Goal: Information Seeking & Learning: Learn about a topic

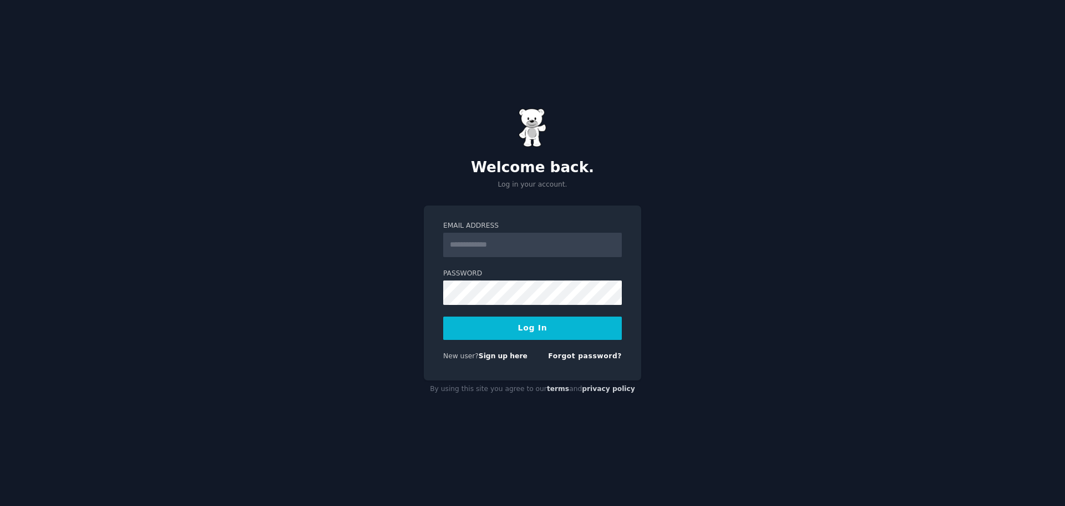
click at [486, 247] on input "Email Address" at bounding box center [532, 245] width 179 height 24
type input "**********"
click at [443, 316] on button "Log In" at bounding box center [532, 327] width 179 height 23
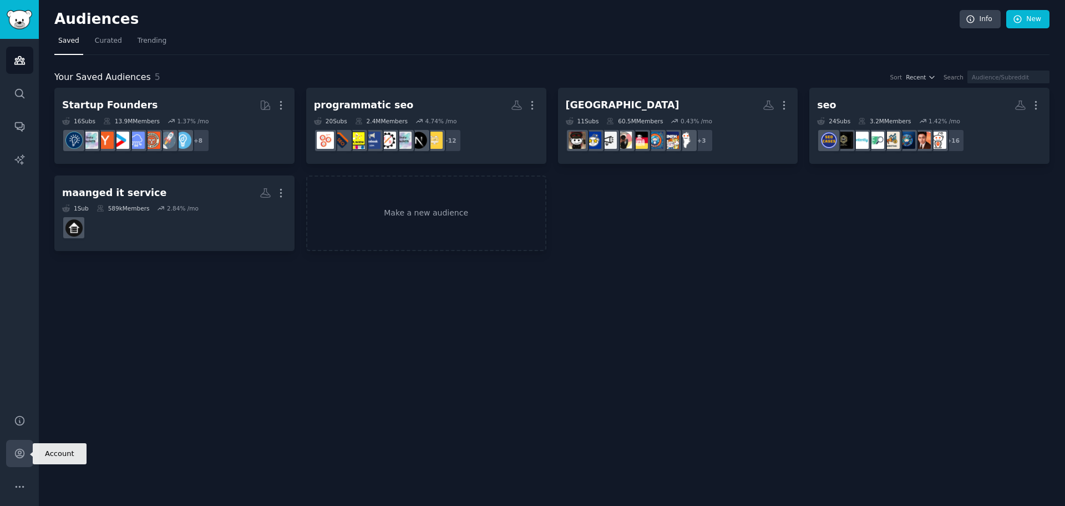
click at [17, 454] on icon "Sidebar" at bounding box center [20, 453] width 12 height 12
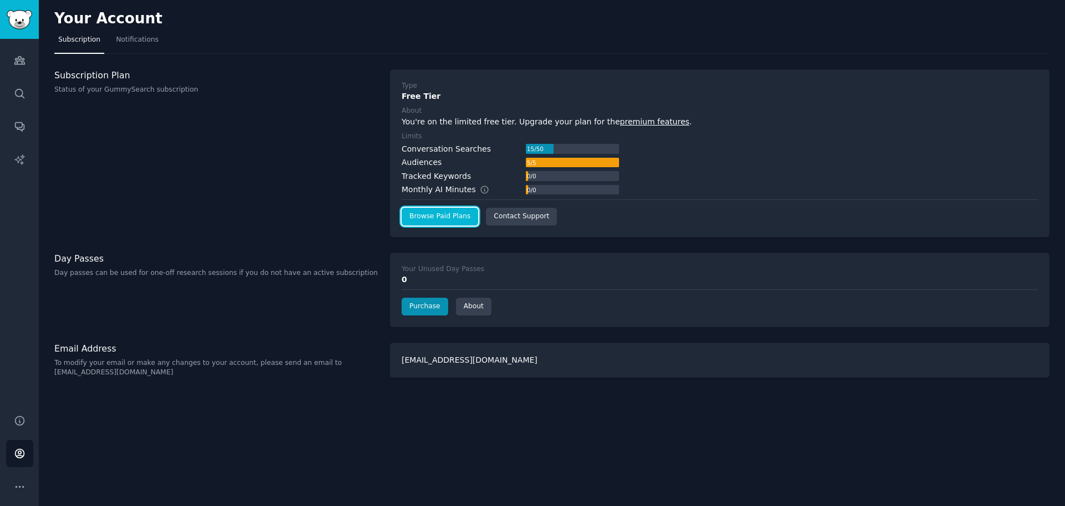
click at [448, 220] on link "Browse Paid Plans" at bounding box center [440, 217] width 77 height 18
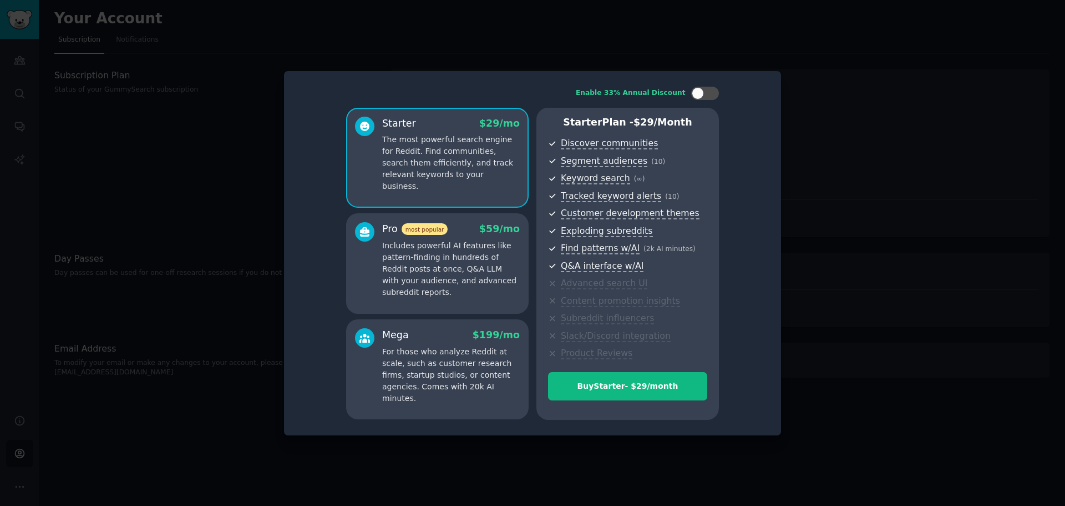
click at [266, 198] on div at bounding box center [532, 253] width 1065 height 506
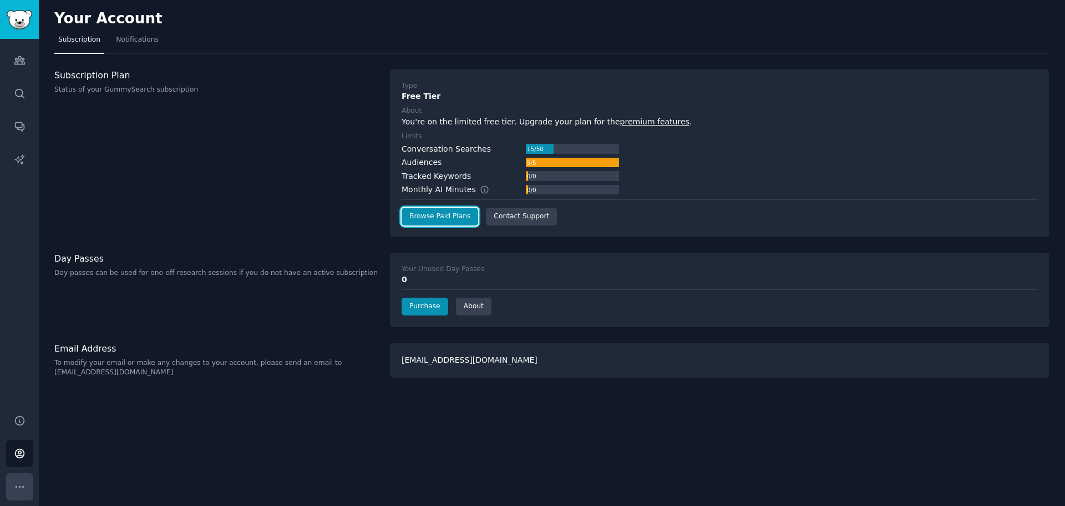
click at [13, 484] on button "More" at bounding box center [19, 486] width 27 height 27
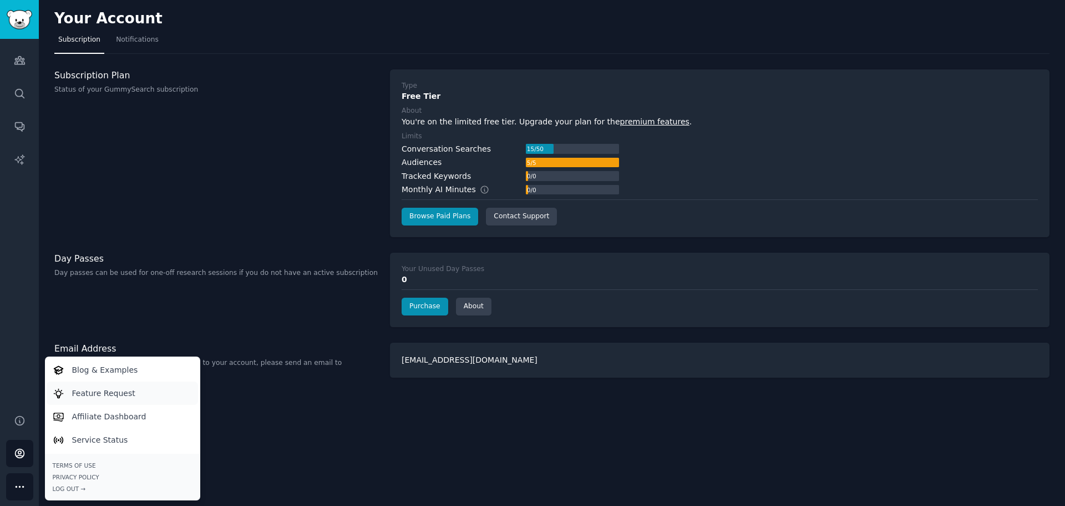
click at [74, 389] on p "Feature Request" at bounding box center [103, 393] width 63 height 12
click at [15, 16] on img "Sidebar" at bounding box center [20, 19] width 26 height 19
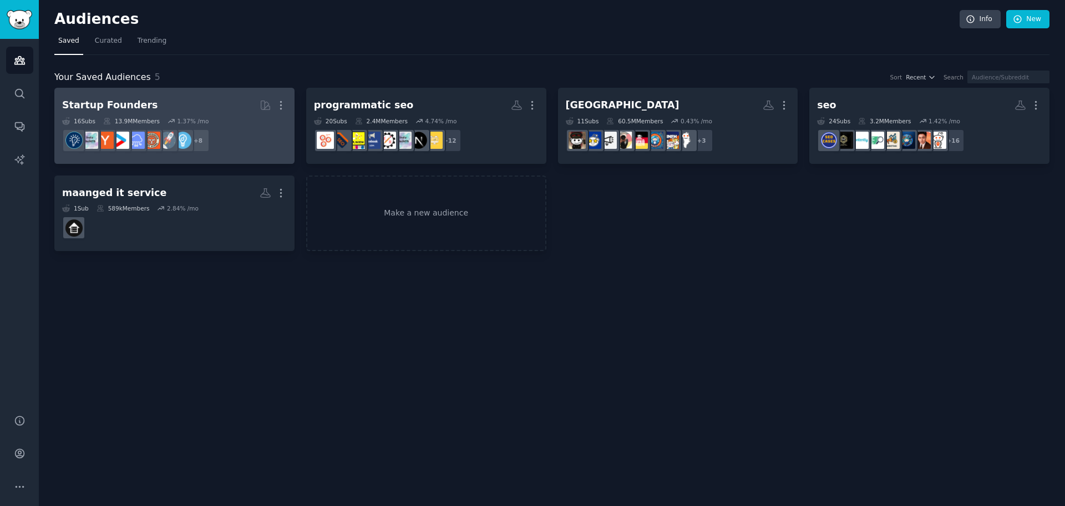
click at [233, 127] on dd "+ 8" at bounding box center [174, 140] width 225 height 31
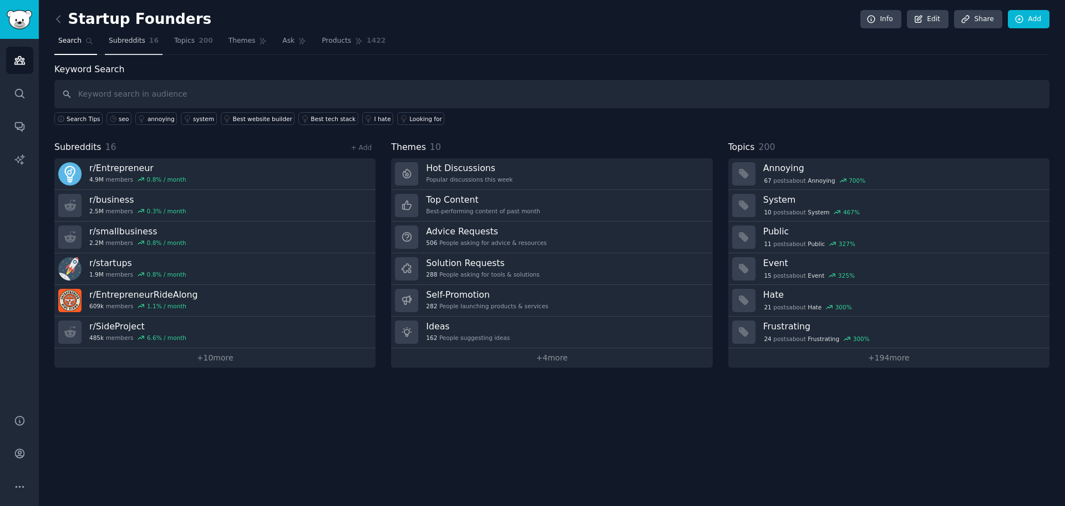
click at [139, 45] on span "Subreddits" at bounding box center [127, 41] width 37 height 10
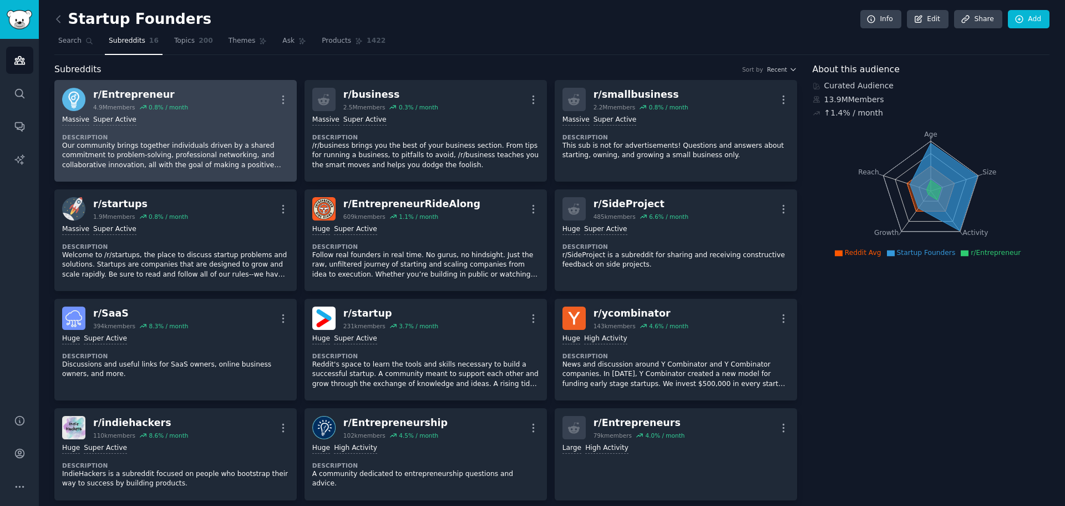
click at [199, 102] on div "r/ Entrepreneur 4.9M members 0.8 % / month More" at bounding box center [175, 99] width 227 height 23
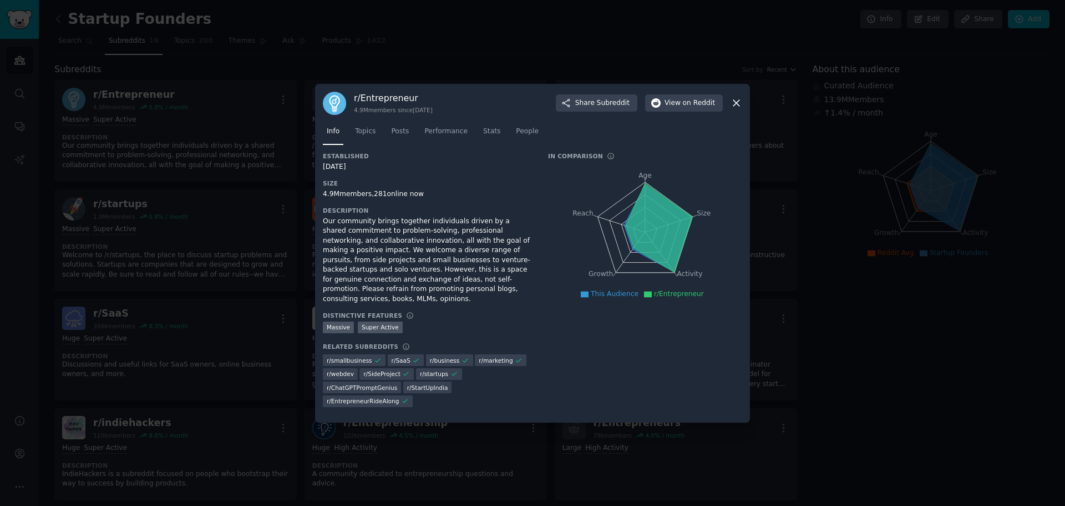
click at [732, 109] on icon at bounding box center [737, 103] width 12 height 12
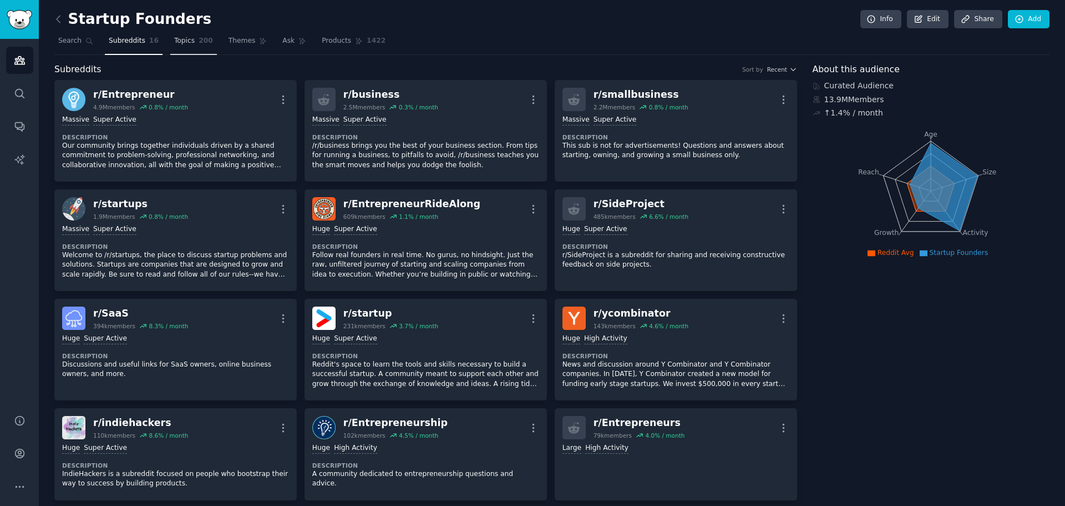
click at [199, 43] on span "200" at bounding box center [206, 41] width 14 height 10
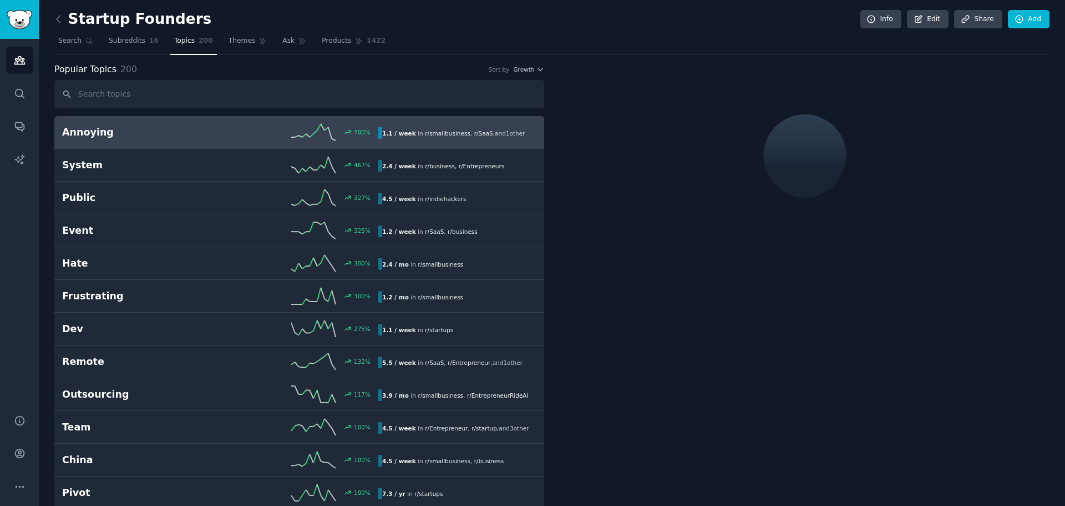
click at [425, 134] on span "r/ smallbusiness" at bounding box center [448, 133] width 46 height 7
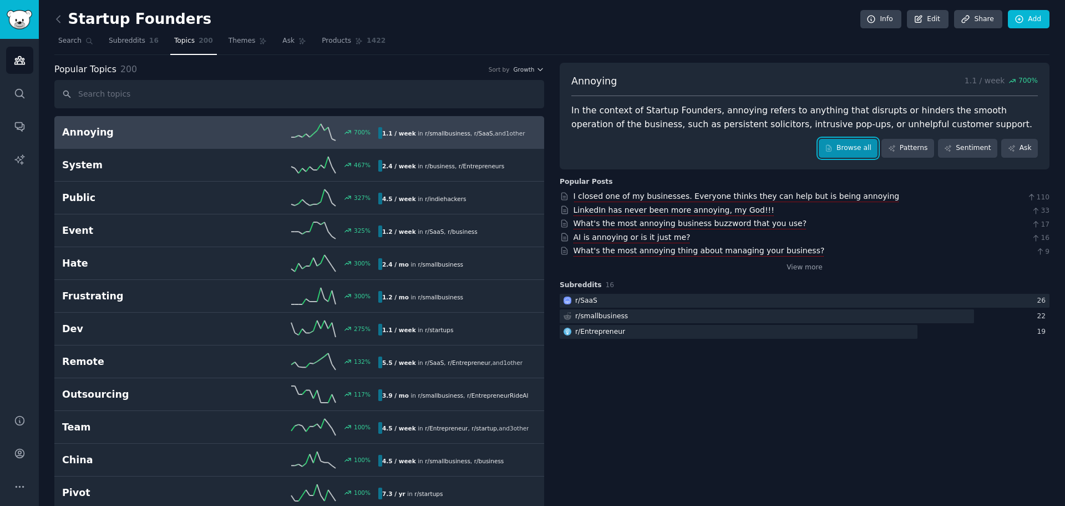
click at [865, 155] on link "Browse all" at bounding box center [848, 148] width 59 height 19
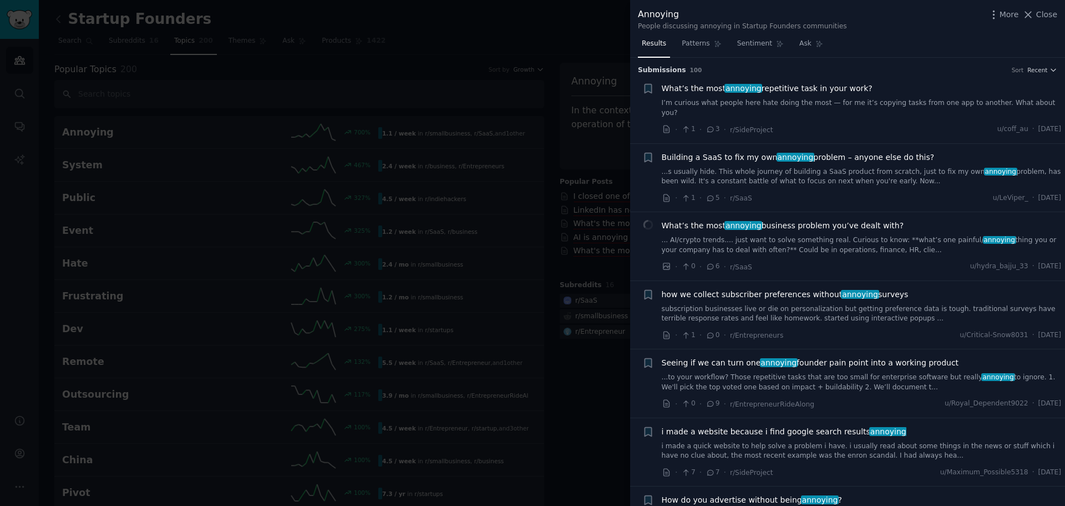
click at [493, 194] on div at bounding box center [532, 253] width 1065 height 506
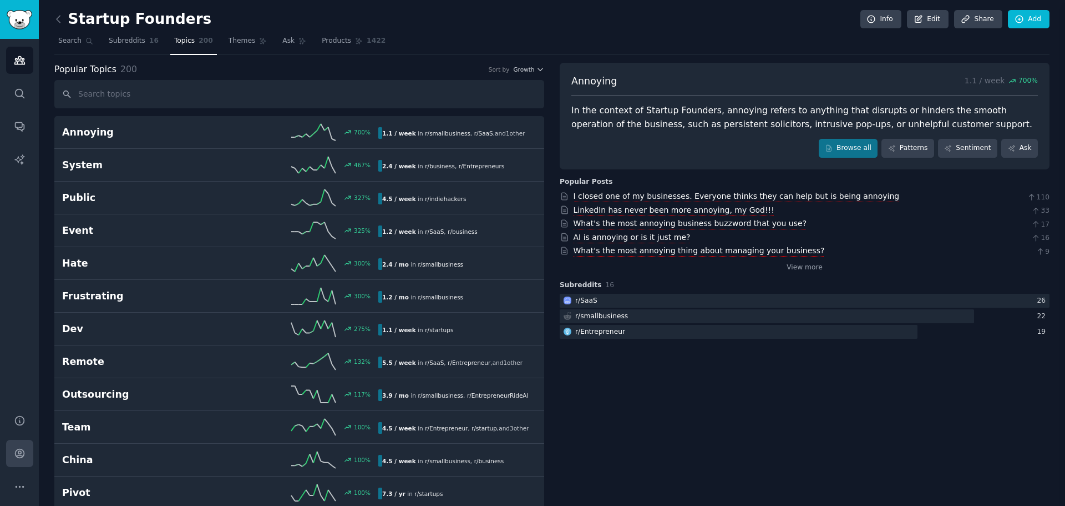
click at [22, 458] on icon "Sidebar" at bounding box center [20, 453] width 12 height 12
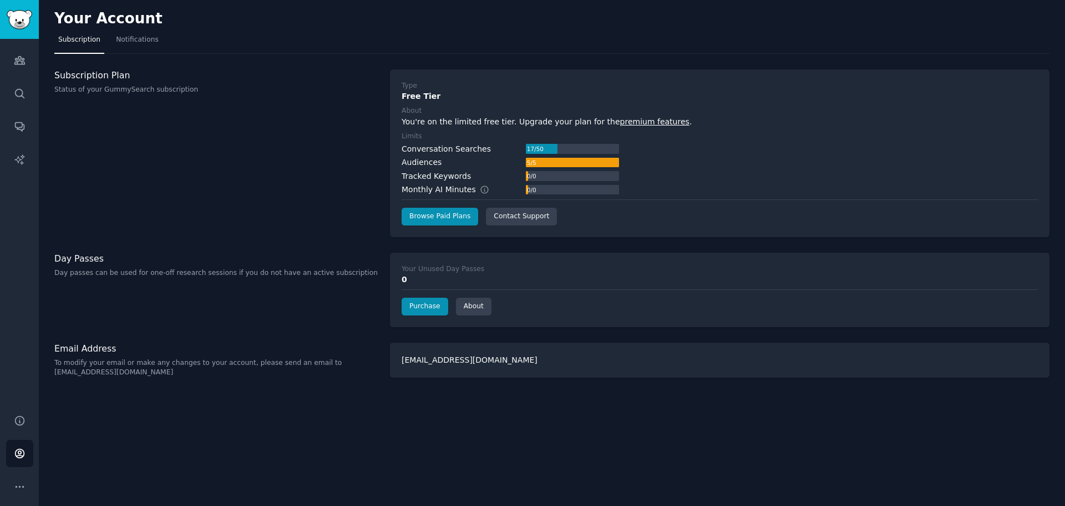
click at [634, 122] on link "premium features" at bounding box center [654, 121] width 69 height 9
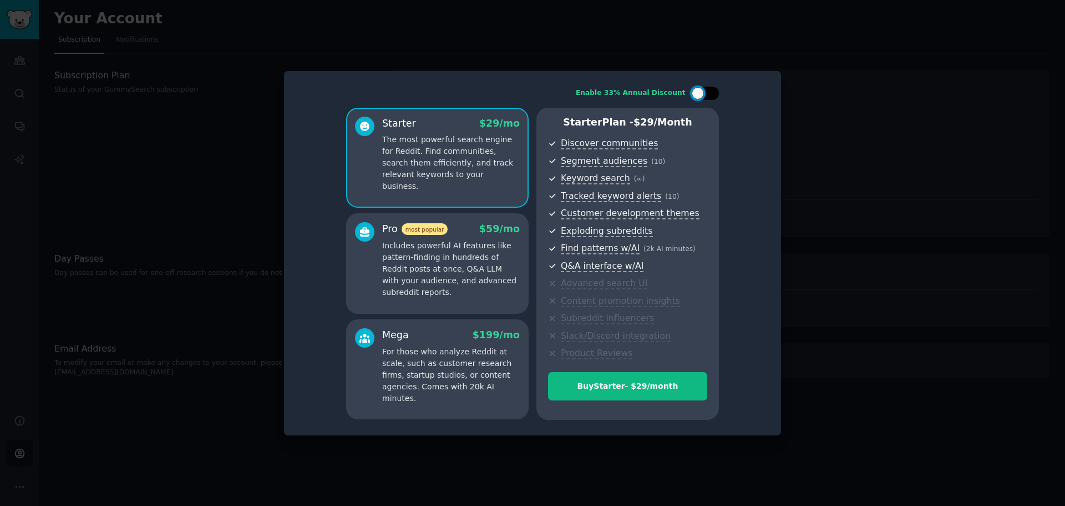
click at [707, 94] on div at bounding box center [705, 93] width 28 height 13
click at [707, 94] on div at bounding box center [712, 93] width 12 height 12
click at [707, 94] on div at bounding box center [705, 93] width 28 height 13
click at [707, 94] on div at bounding box center [712, 93] width 12 height 12
click at [707, 94] on div at bounding box center [705, 93] width 28 height 13
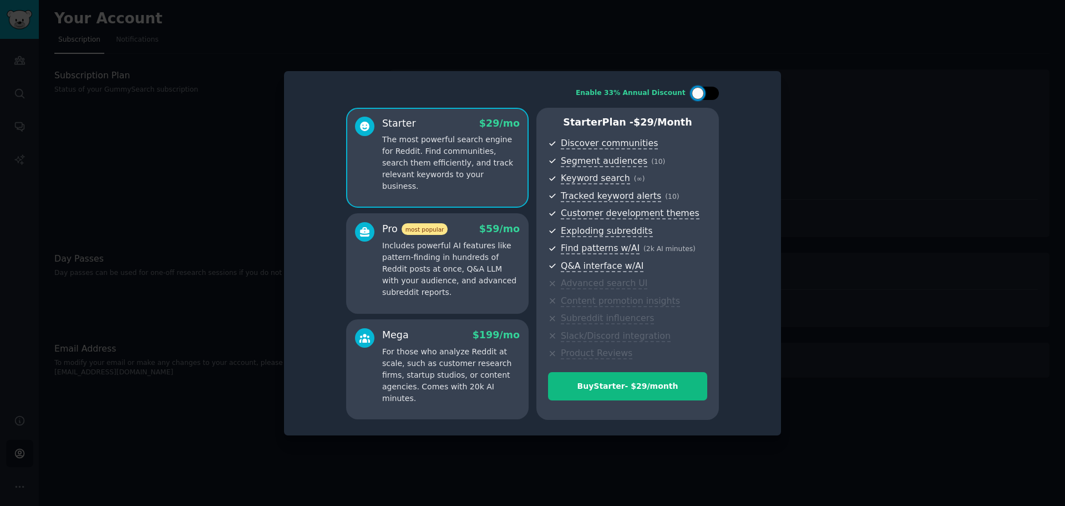
checkbox input "true"
click at [852, 128] on div at bounding box center [532, 253] width 1065 height 506
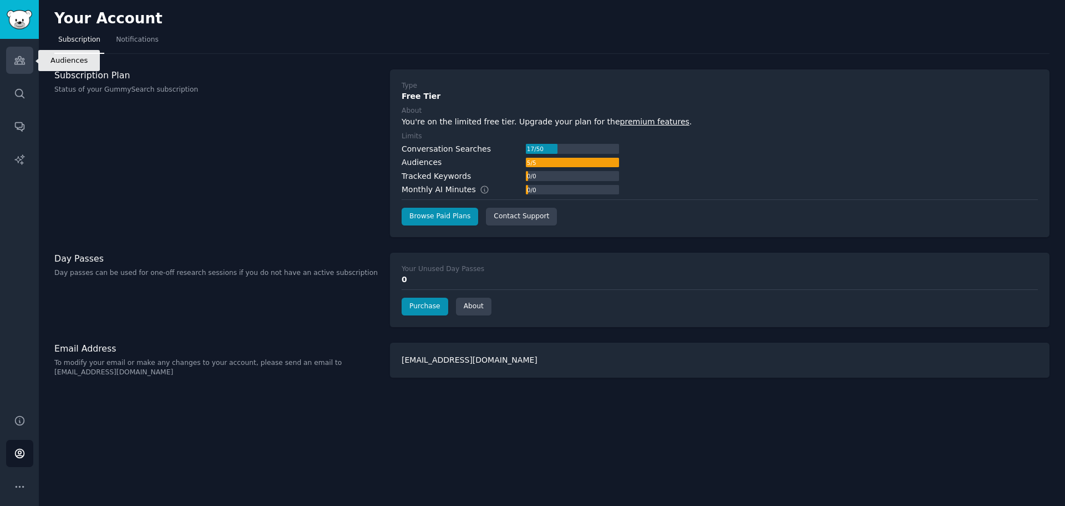
click at [16, 59] on icon "Sidebar" at bounding box center [19, 61] width 10 height 8
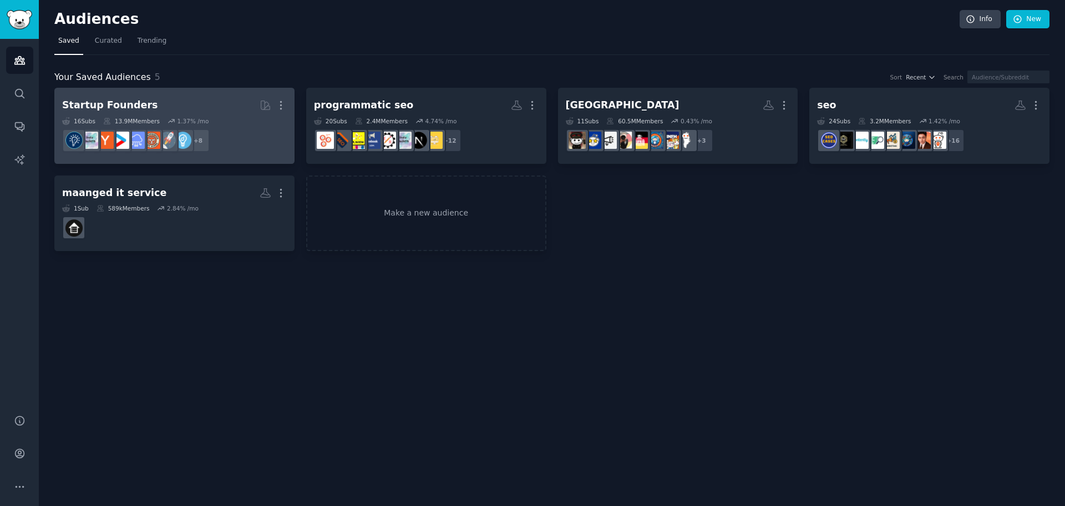
click at [229, 141] on dd "+ 8" at bounding box center [174, 140] width 225 height 31
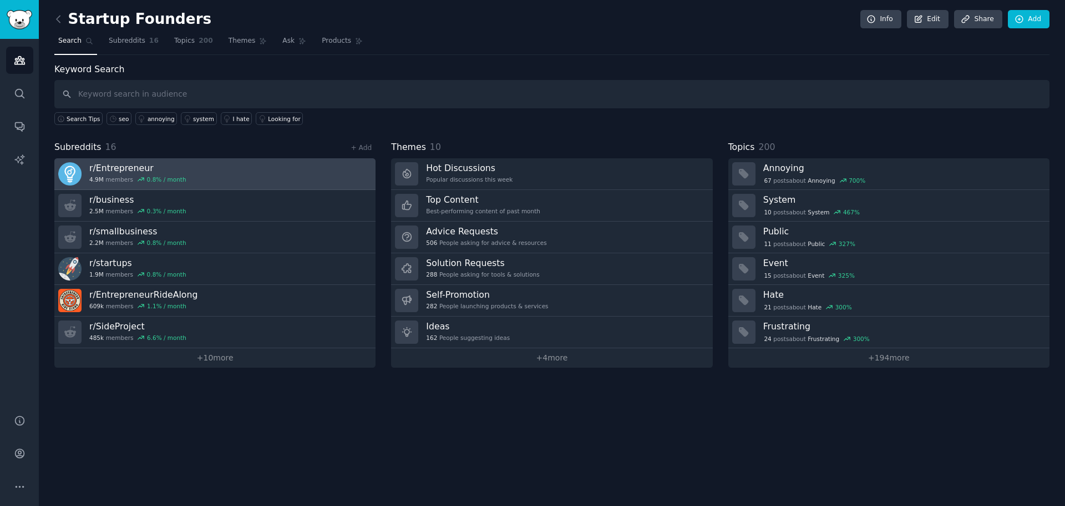
click at [219, 168] on link "r/ Entrepreneur 4.9M members 0.8 % / month" at bounding box center [214, 174] width 321 height 32
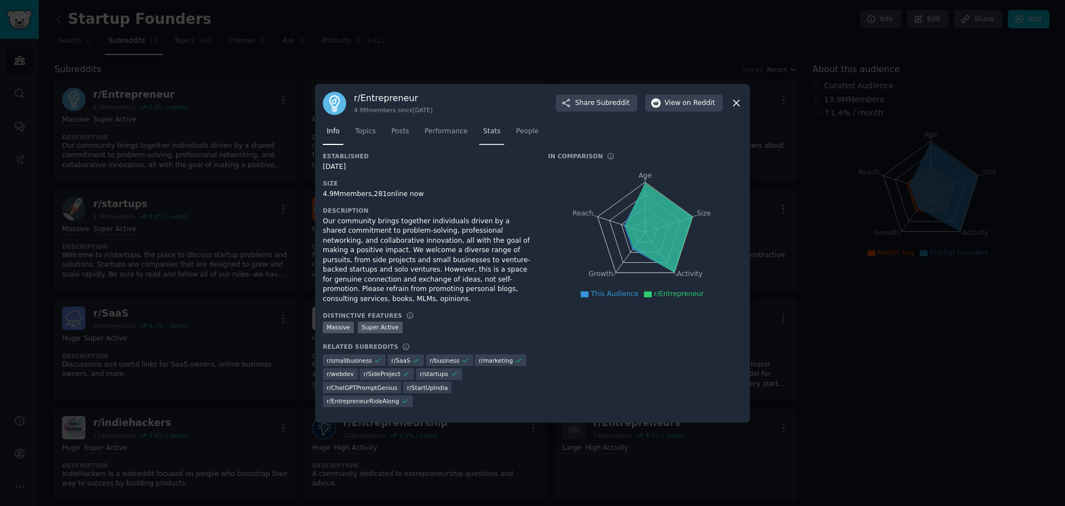
drag, startPoint x: 483, startPoint y: 144, endPoint x: 487, endPoint y: 154, distance: 10.7
click at [483, 137] on span "Stats" at bounding box center [491, 132] width 17 height 10
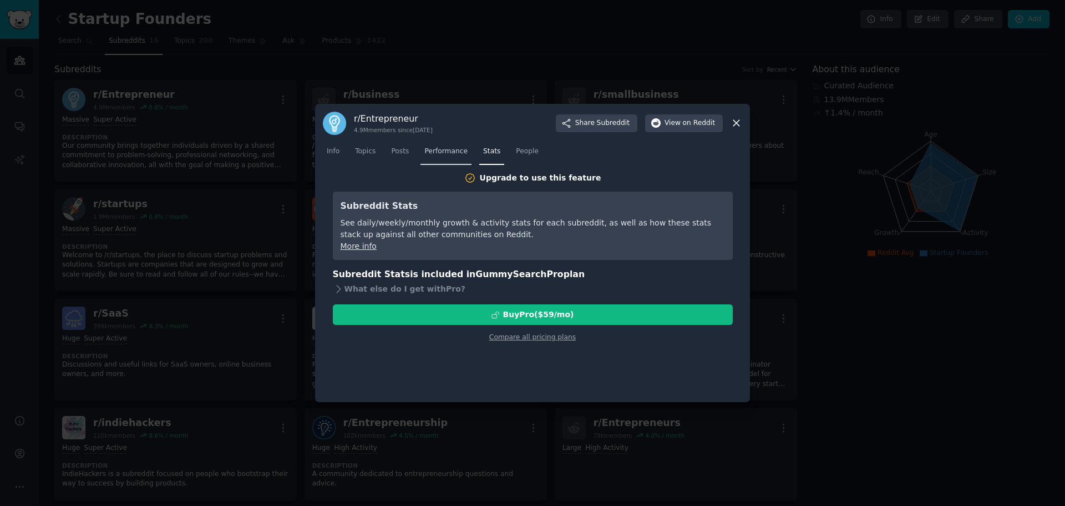
click at [449, 159] on link "Performance" at bounding box center [446, 154] width 51 height 23
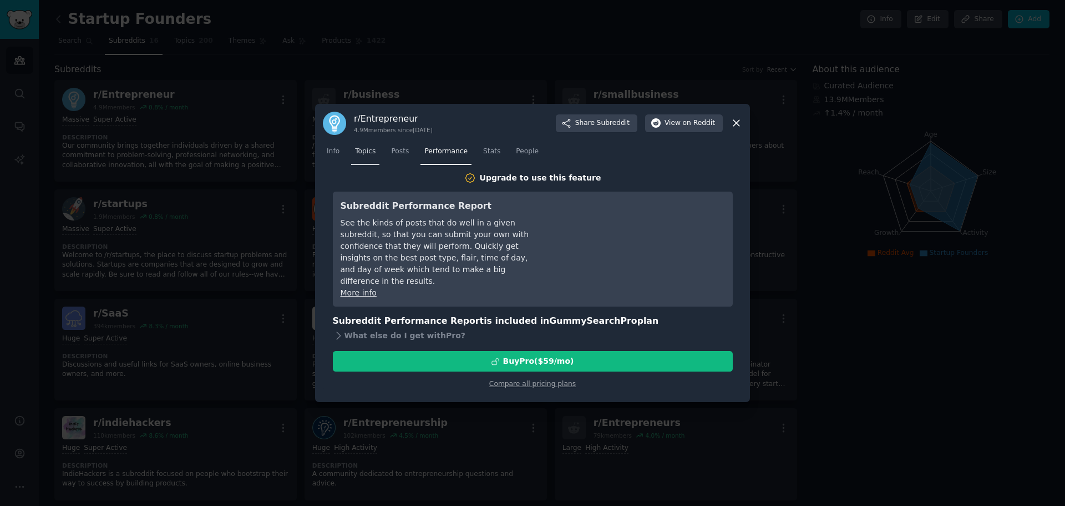
drag, startPoint x: 395, startPoint y: 159, endPoint x: 370, endPoint y: 159, distance: 25.0
click at [394, 159] on link "Posts" at bounding box center [400, 154] width 26 height 23
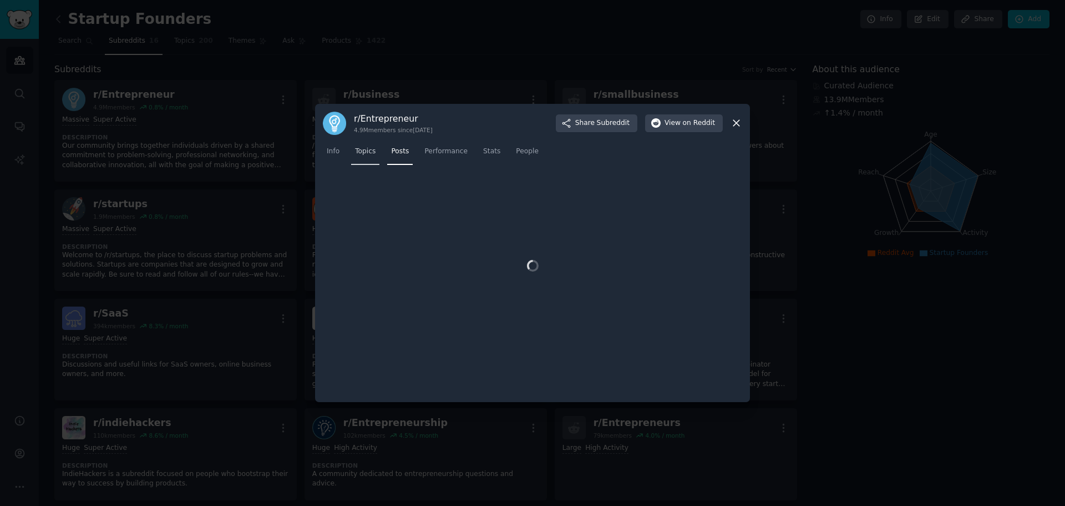
click at [352, 155] on link "Topics" at bounding box center [365, 154] width 28 height 23
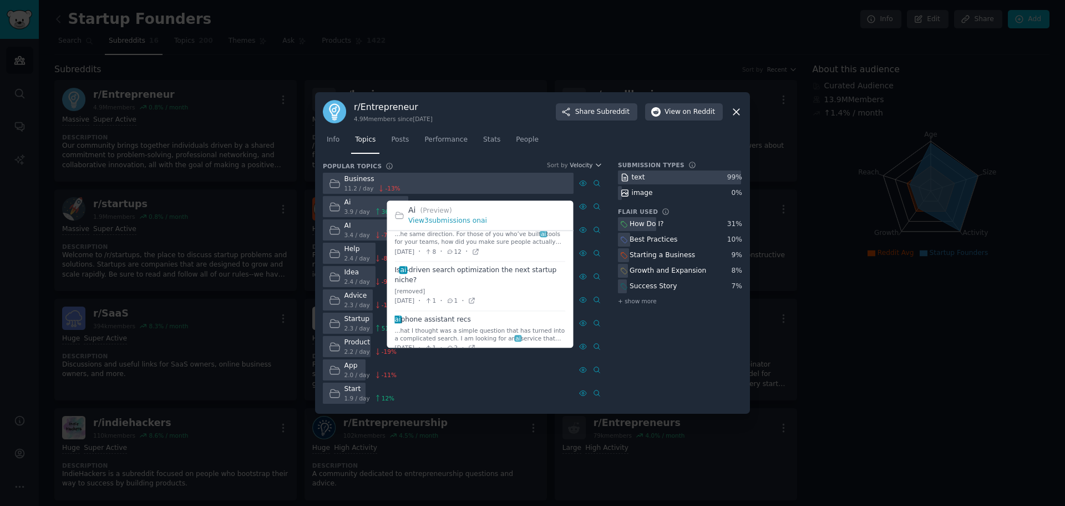
scroll to position [44, 0]
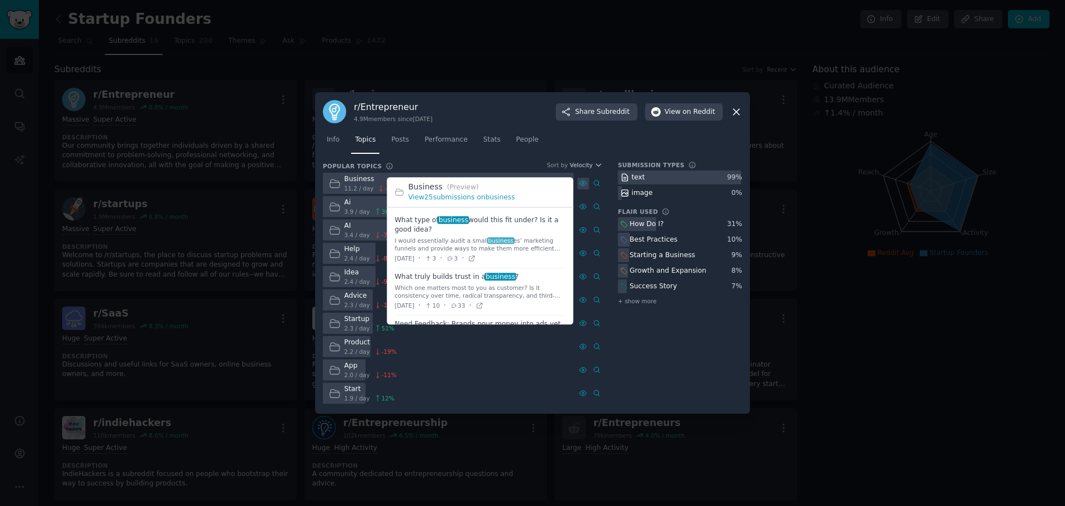
click at [582, 183] on icon at bounding box center [583, 183] width 2 height 2
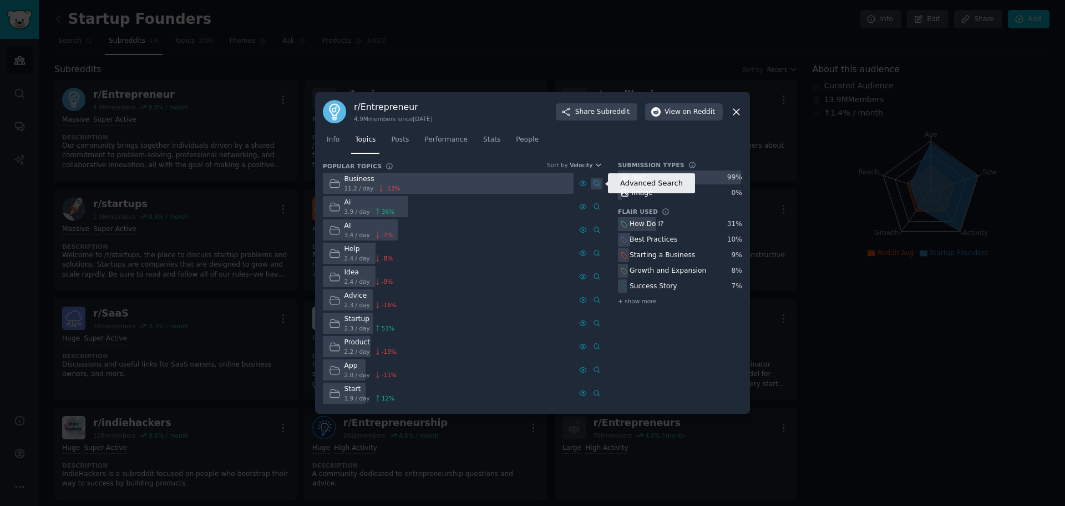
click at [593, 180] on icon at bounding box center [597, 183] width 8 height 8
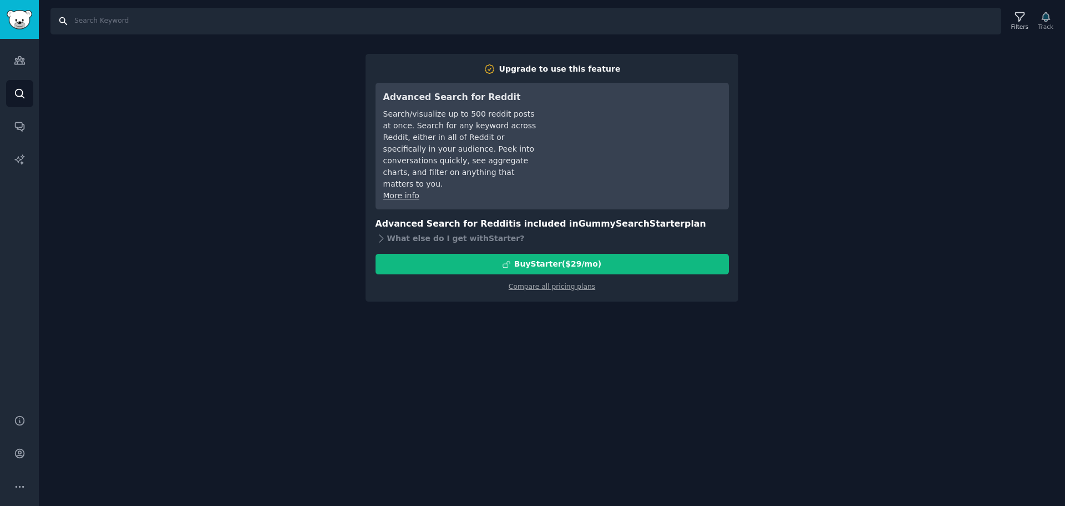
click at [135, 22] on input "Search" at bounding box center [525, 21] width 951 height 27
click at [22, 60] on icon "Sidebar" at bounding box center [19, 61] width 10 height 8
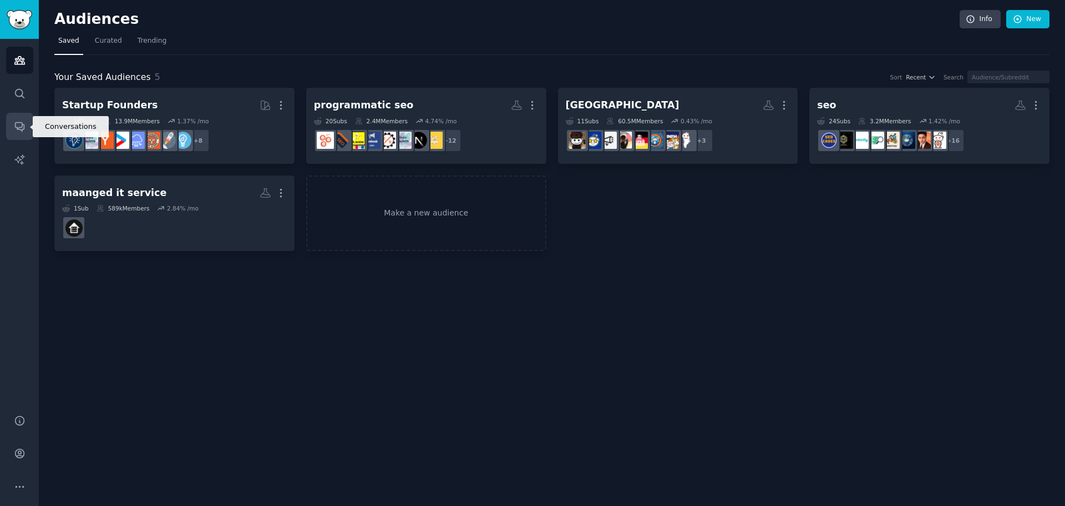
click at [21, 121] on icon "Sidebar" at bounding box center [20, 126] width 12 height 12
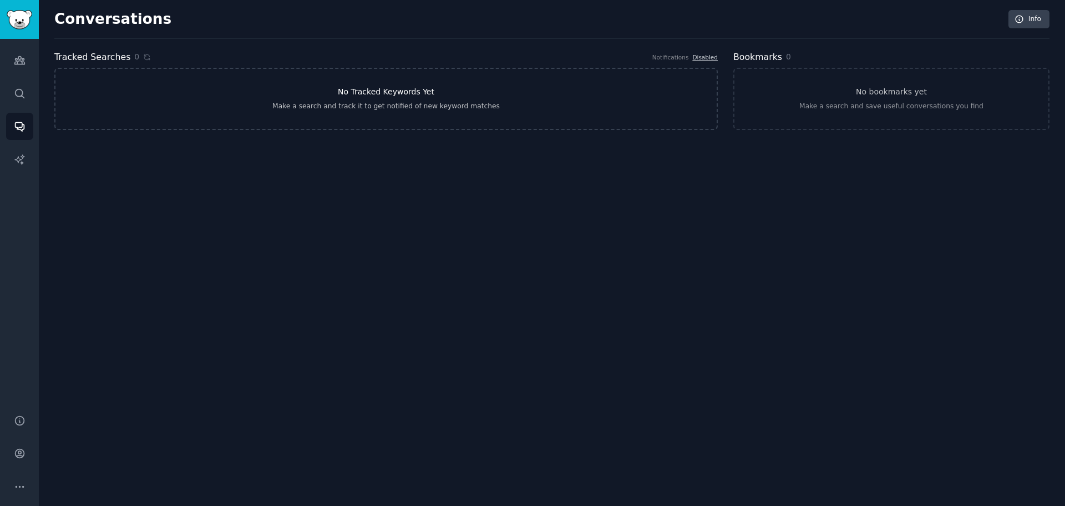
click at [343, 84] on link "No Tracked Keywords Yet Make a search and track it to get notified of new keywo…" at bounding box center [386, 99] width 664 height 62
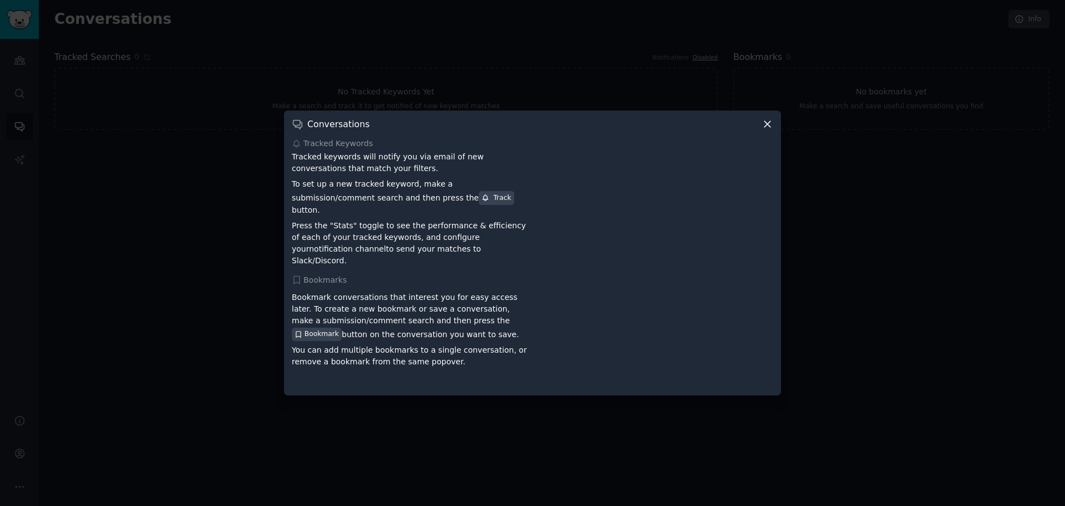
click at [764, 130] on icon at bounding box center [768, 124] width 12 height 12
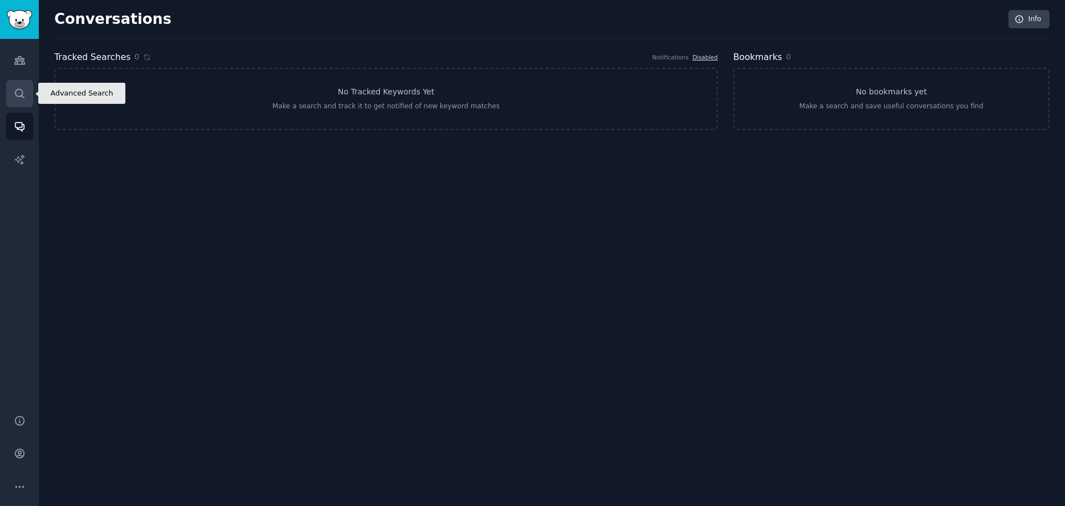
click at [18, 91] on icon "Sidebar" at bounding box center [20, 94] width 12 height 12
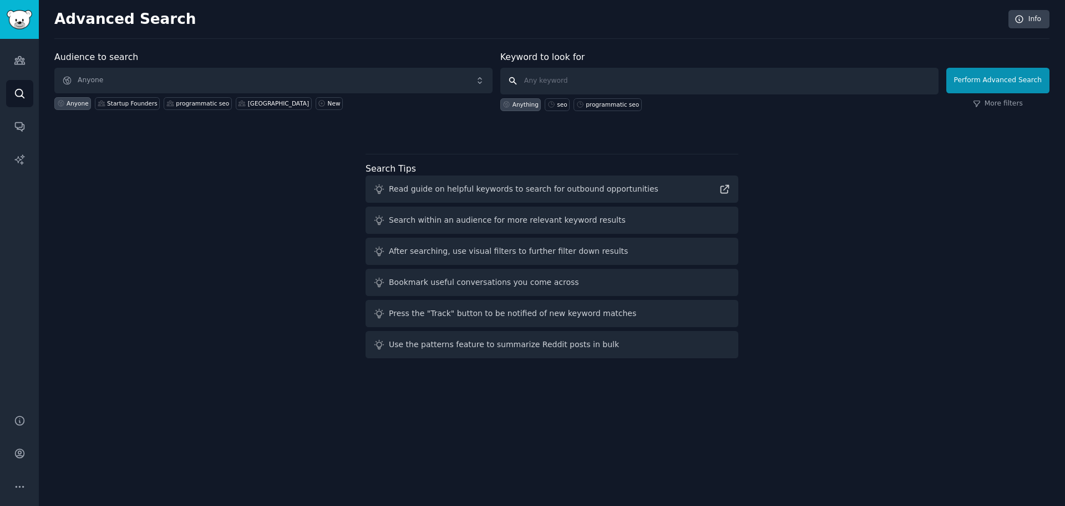
click at [555, 78] on input "text" at bounding box center [720, 81] width 438 height 27
click at [614, 105] on div "programmatic seo" at bounding box center [612, 104] width 53 height 8
type input "programmatic seo"
click at [609, 106] on div "programmatic seo" at bounding box center [612, 104] width 53 height 8
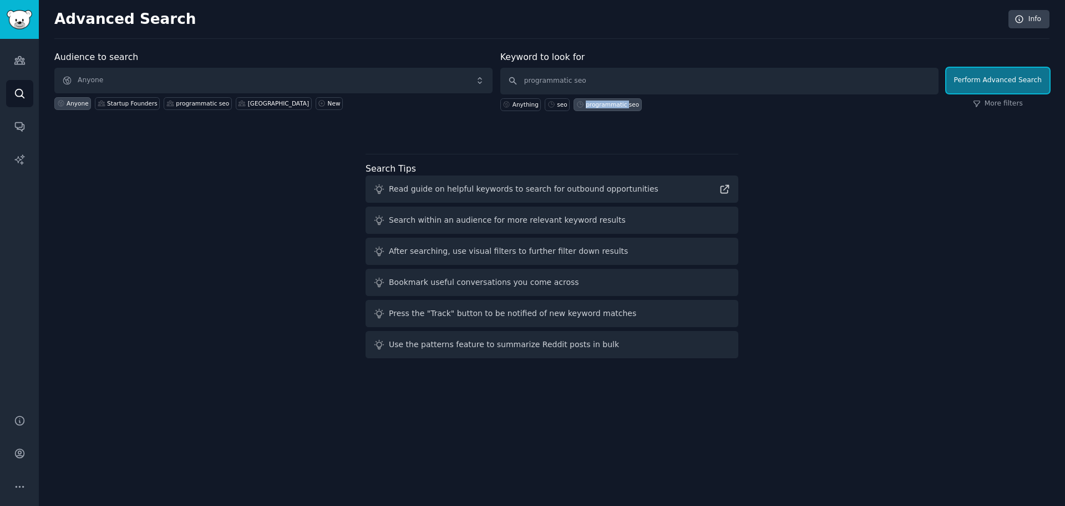
click at [1000, 84] on button "Perform Advanced Search" at bounding box center [998, 81] width 103 height 26
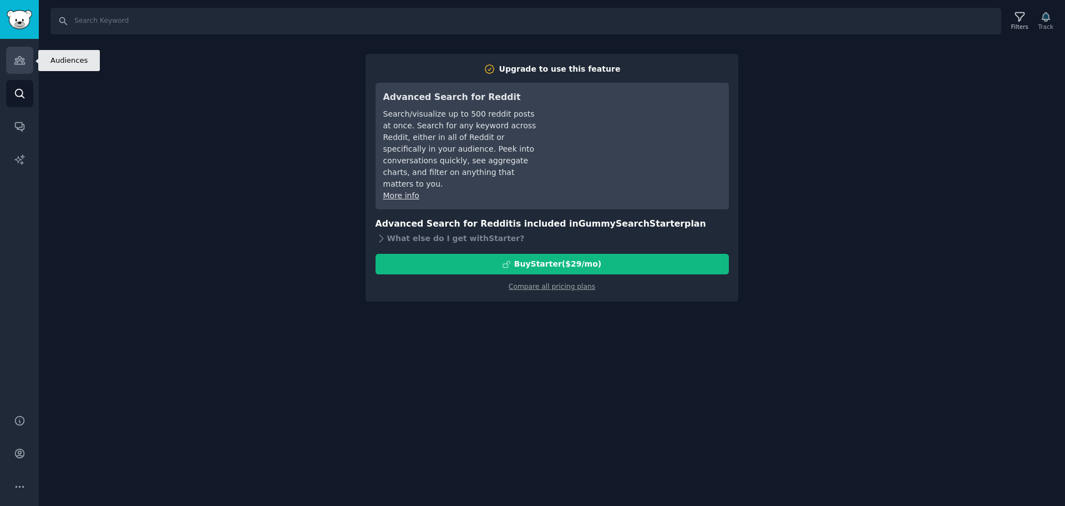
click at [26, 59] on link "Audiences" at bounding box center [19, 60] width 27 height 27
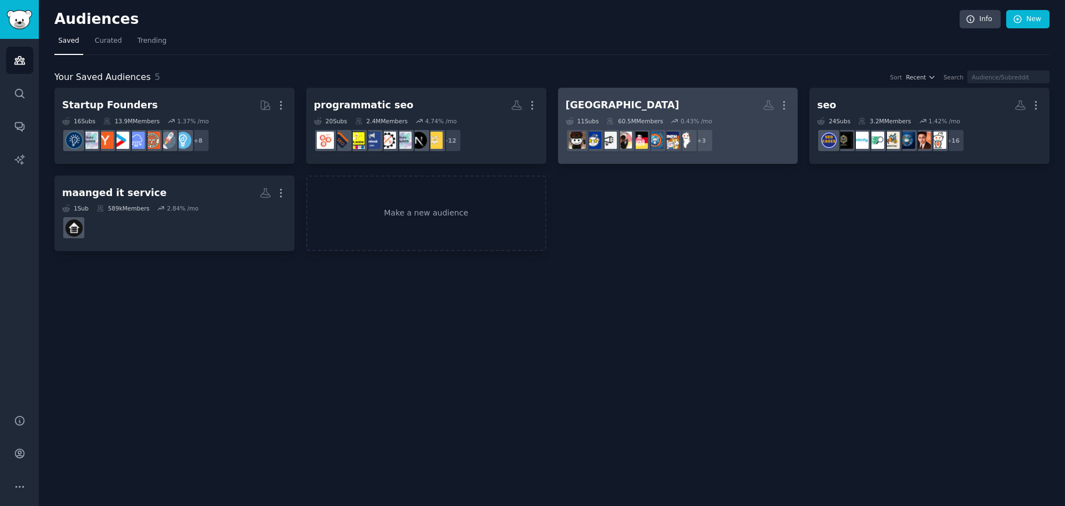
click at [668, 115] on div "Germany More 11 Sub s 60.5M Members 0.43 % /mo + 3" at bounding box center [678, 125] width 225 height 60
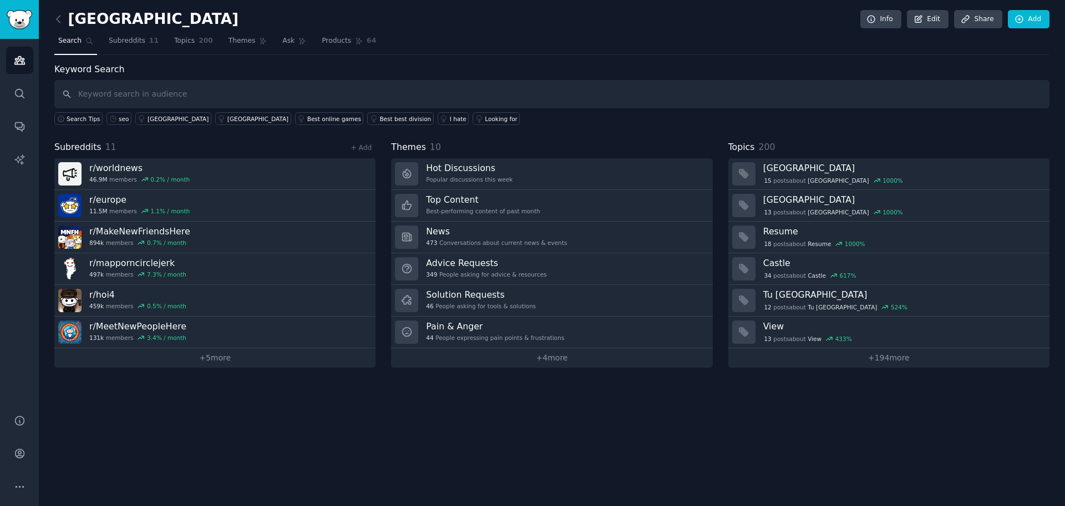
click at [458, 179] on div "Popular discussions this week" at bounding box center [469, 179] width 87 height 8
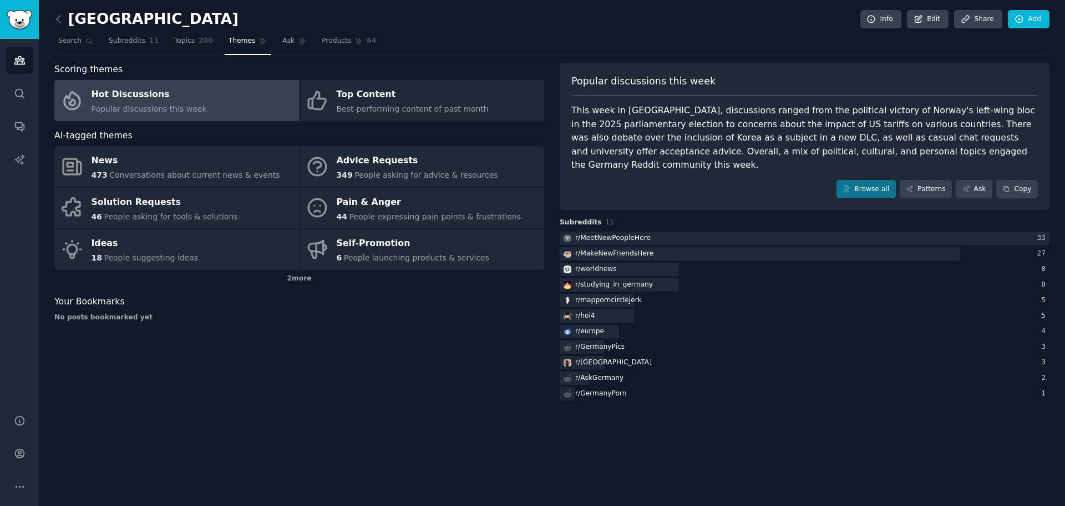
click at [200, 99] on link "Hot Discussions Popular discussions this week" at bounding box center [176, 100] width 245 height 41
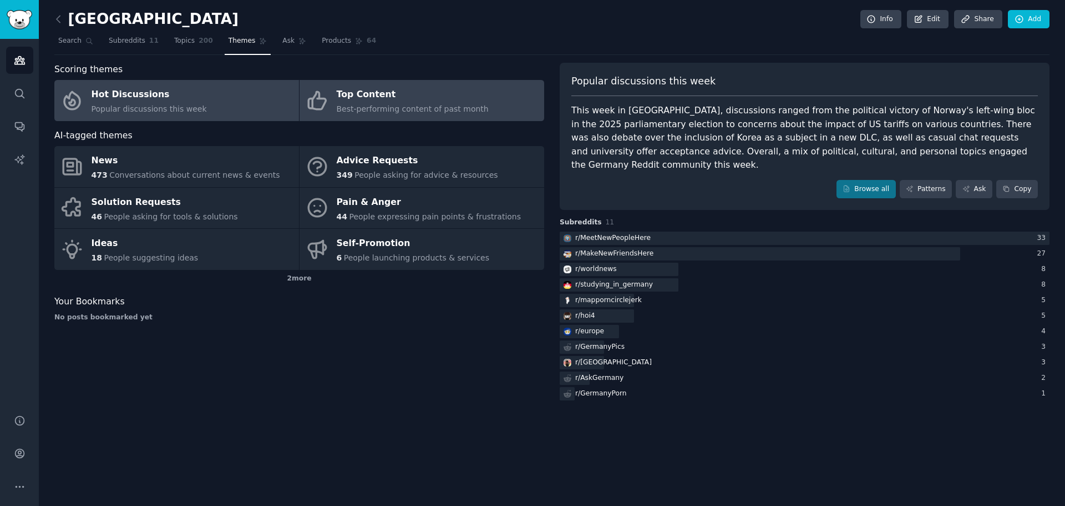
click at [390, 105] on span "Best-performing content of past month" at bounding box center [413, 108] width 152 height 9
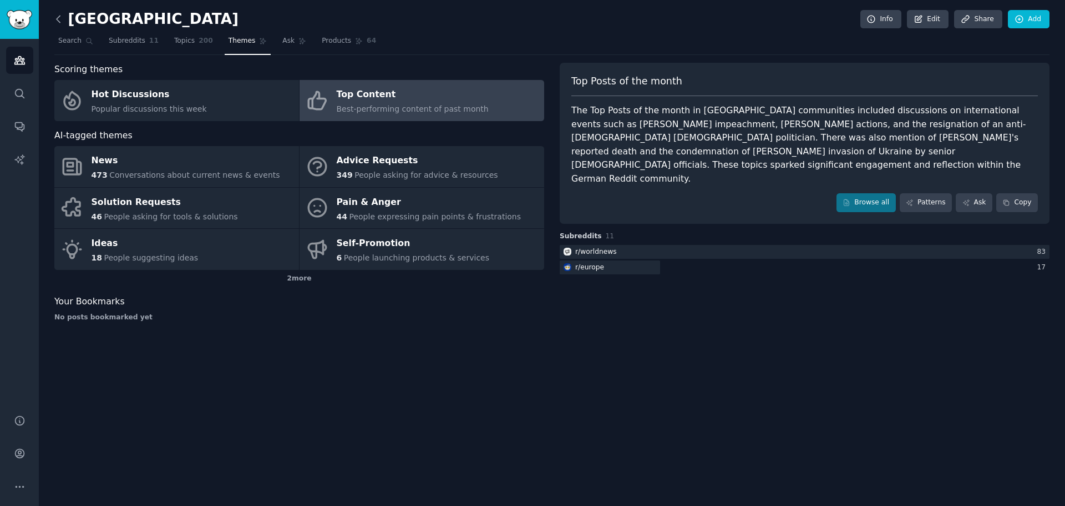
click at [62, 19] on icon at bounding box center [59, 19] width 12 height 12
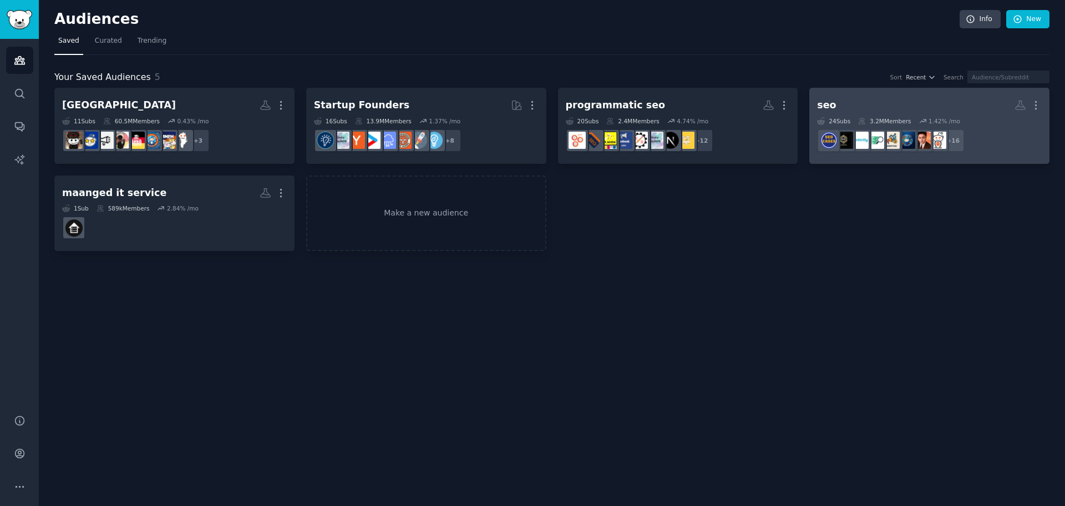
click at [857, 114] on h2 "seo More" at bounding box center [929, 104] width 225 height 19
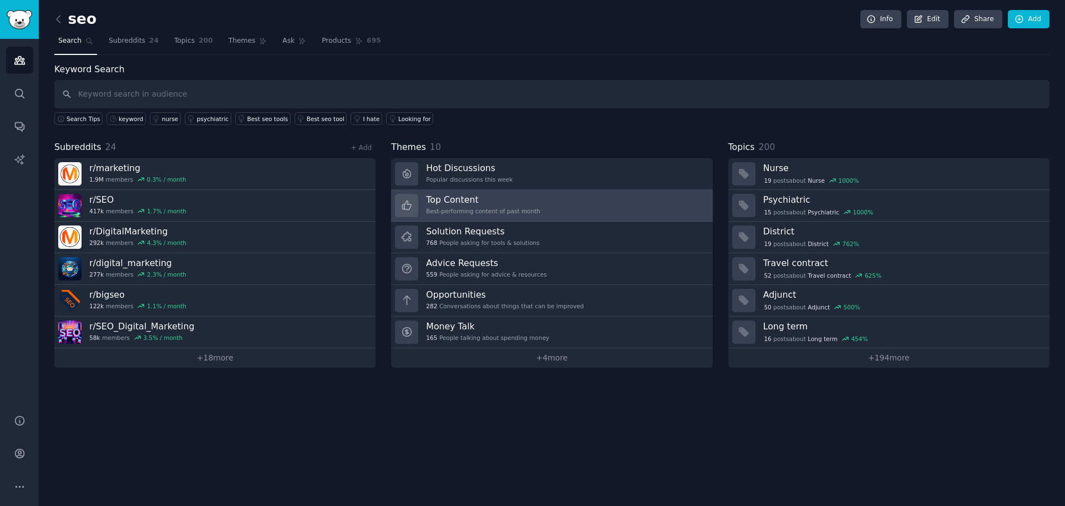
click at [544, 212] on link "Top Content Best-performing content of past month" at bounding box center [551, 206] width 321 height 32
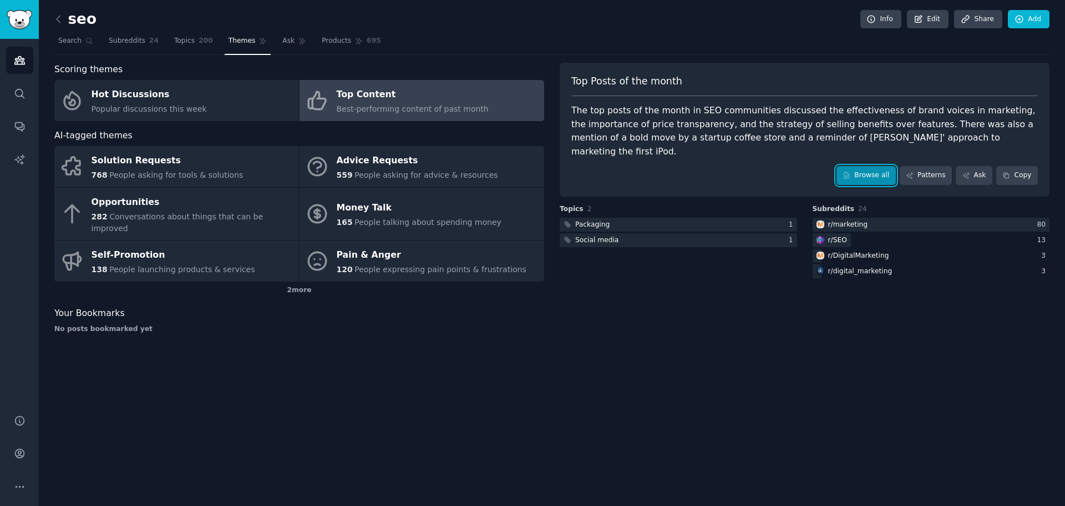
click at [864, 166] on link "Browse all" at bounding box center [866, 175] width 59 height 19
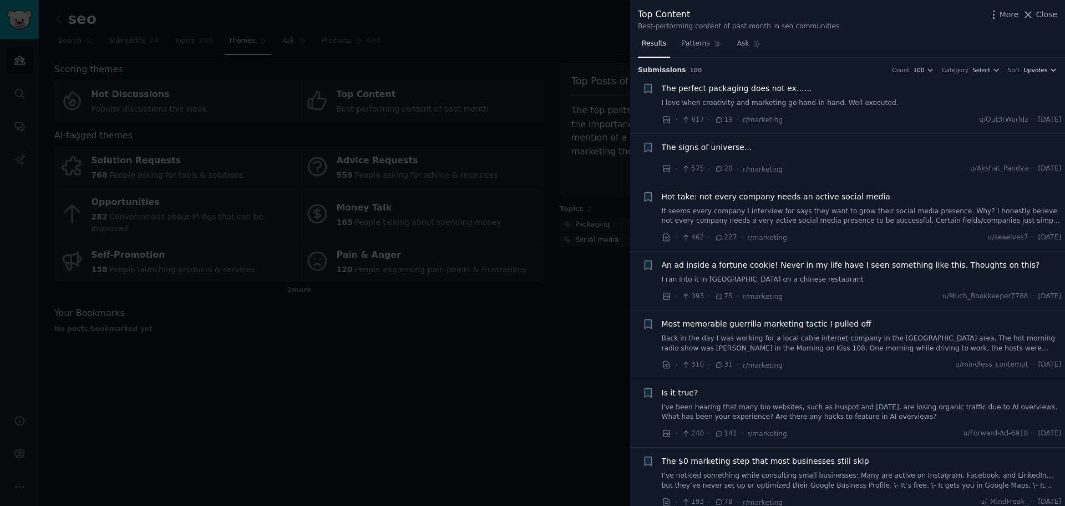
click at [1044, 71] on span "Upvotes" at bounding box center [1036, 70] width 24 height 8
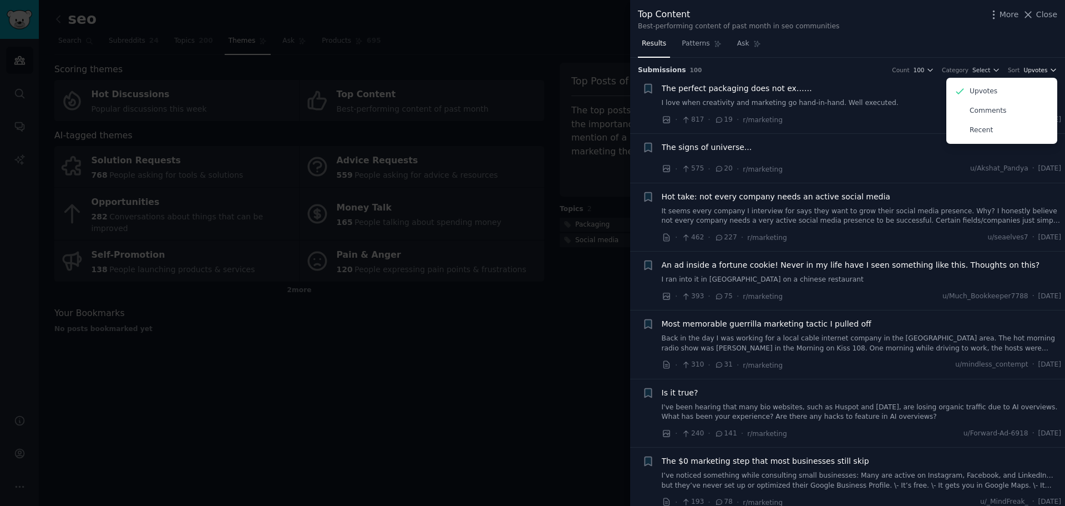
click at [1043, 71] on span "Upvotes" at bounding box center [1036, 70] width 24 height 8
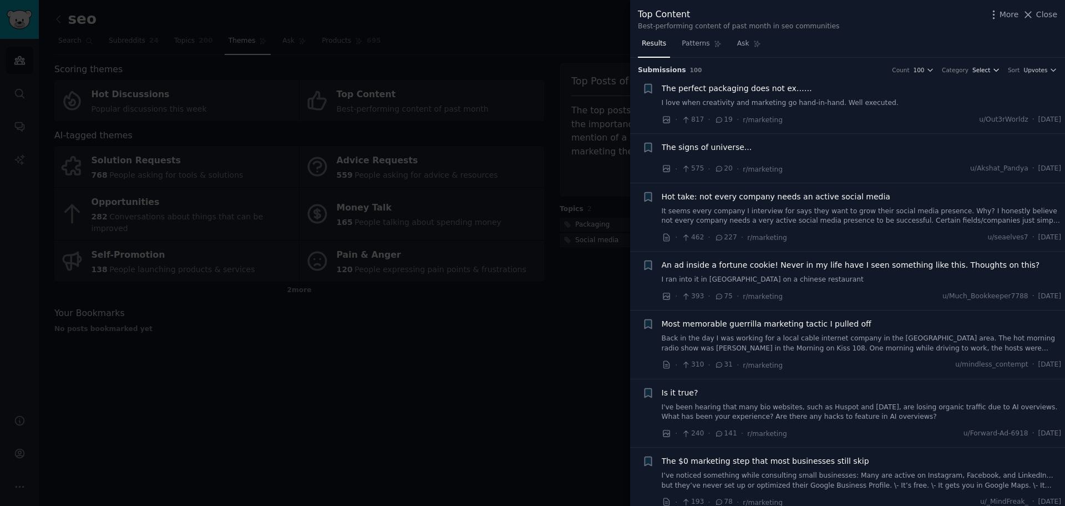
click at [995, 68] on icon "button" at bounding box center [997, 70] width 8 height 8
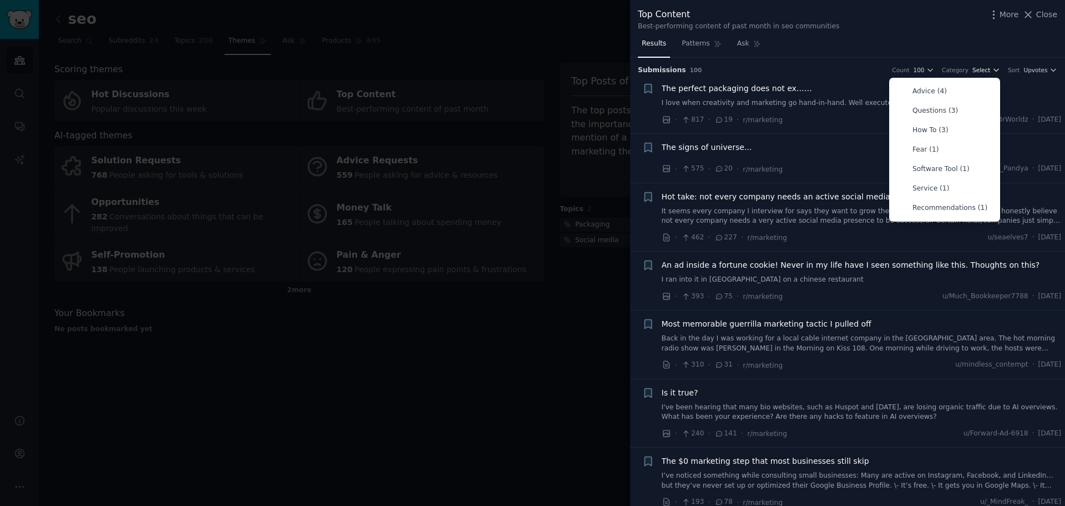
click at [995, 68] on icon "button" at bounding box center [997, 70] width 8 height 8
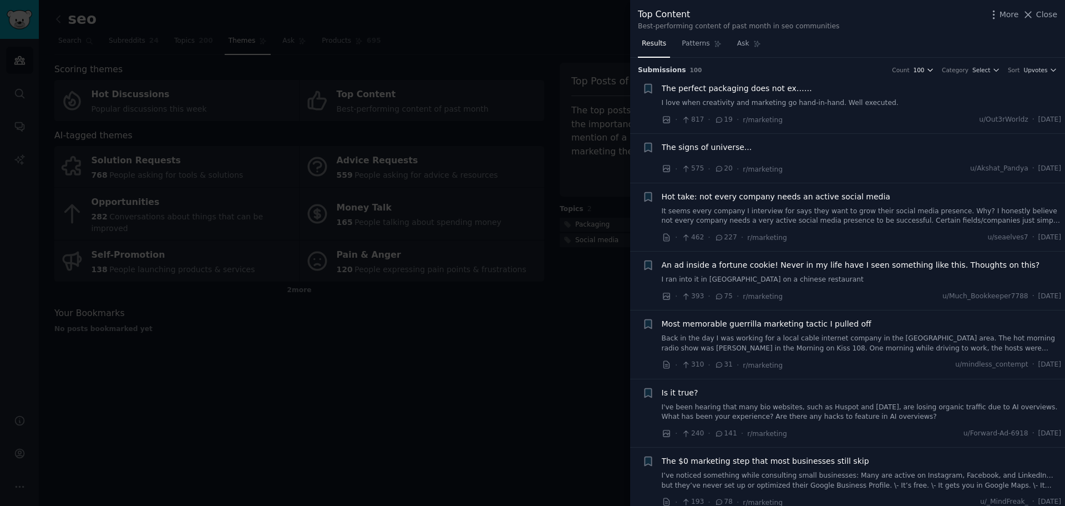
click at [934, 67] on icon "button" at bounding box center [931, 70] width 8 height 8
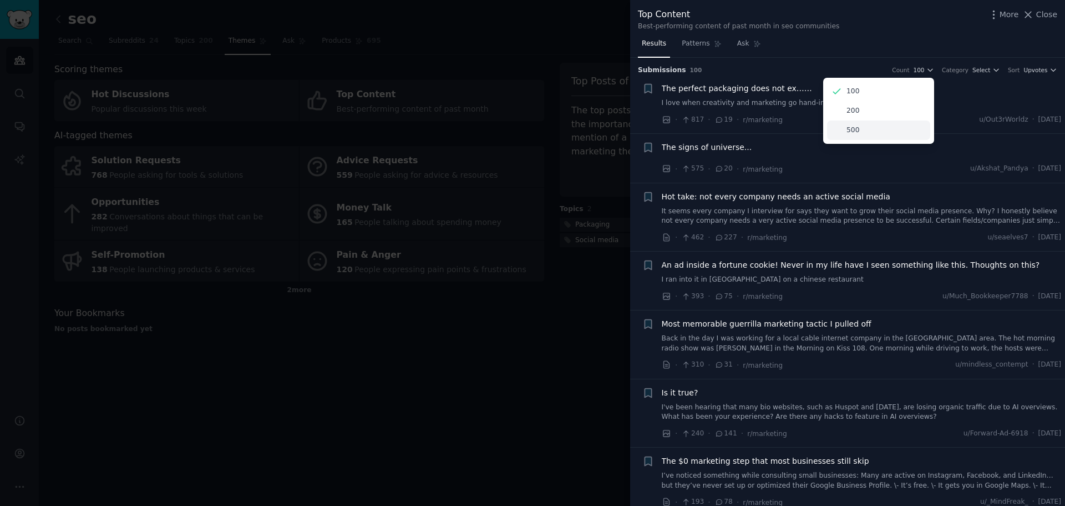
click at [911, 124] on div "500" at bounding box center [878, 129] width 103 height 19
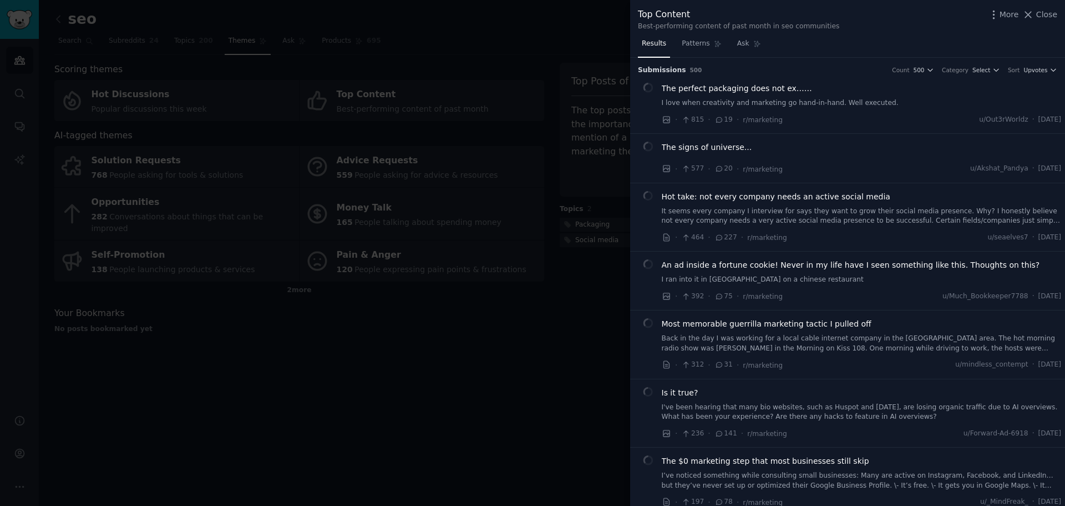
click at [790, 101] on link "I love when creativity and marketing go hand-in-hand. Well executed." at bounding box center [862, 103] width 400 height 10
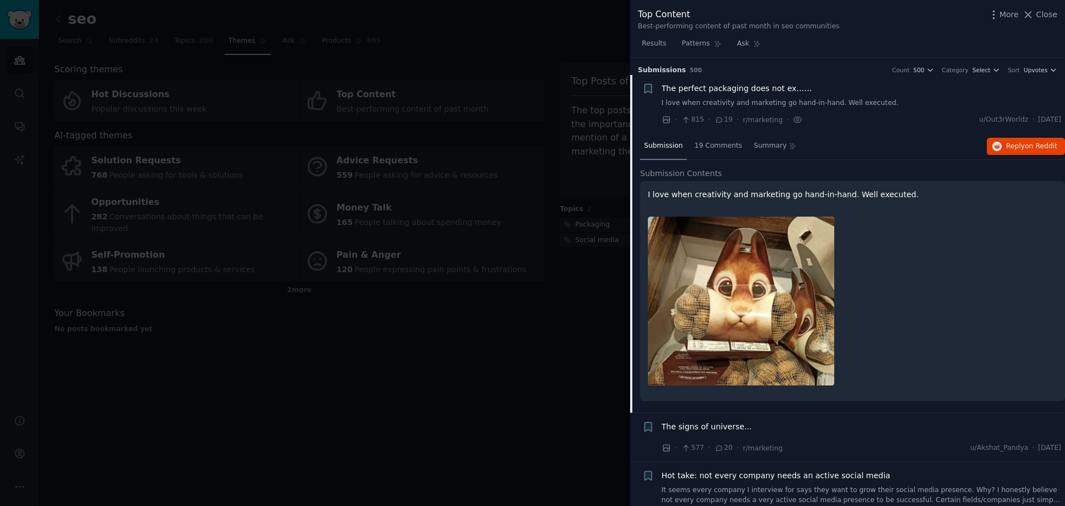
click at [785, 99] on link "I love when creativity and marketing go hand-in-hand. Well executed." at bounding box center [862, 103] width 400 height 10
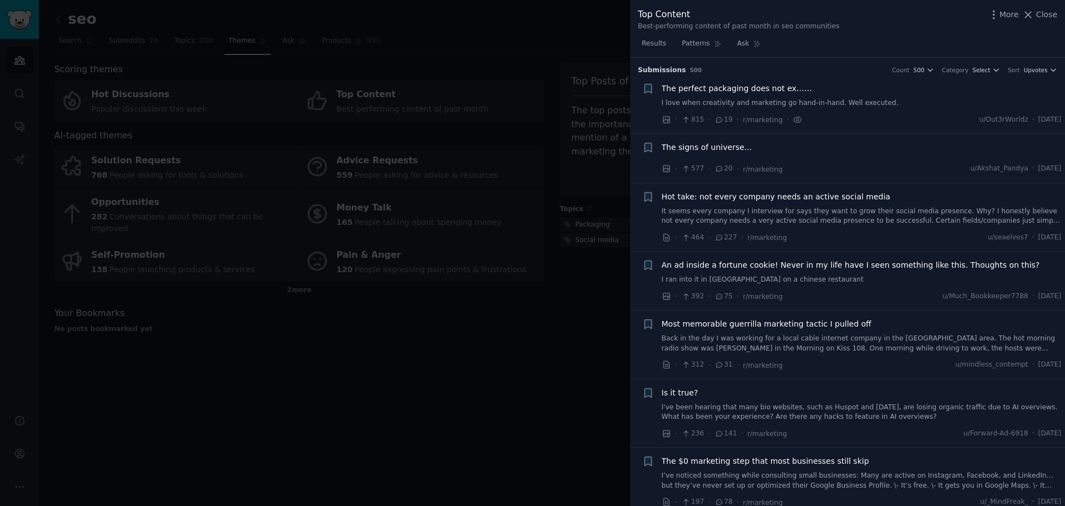
scroll to position [18, 0]
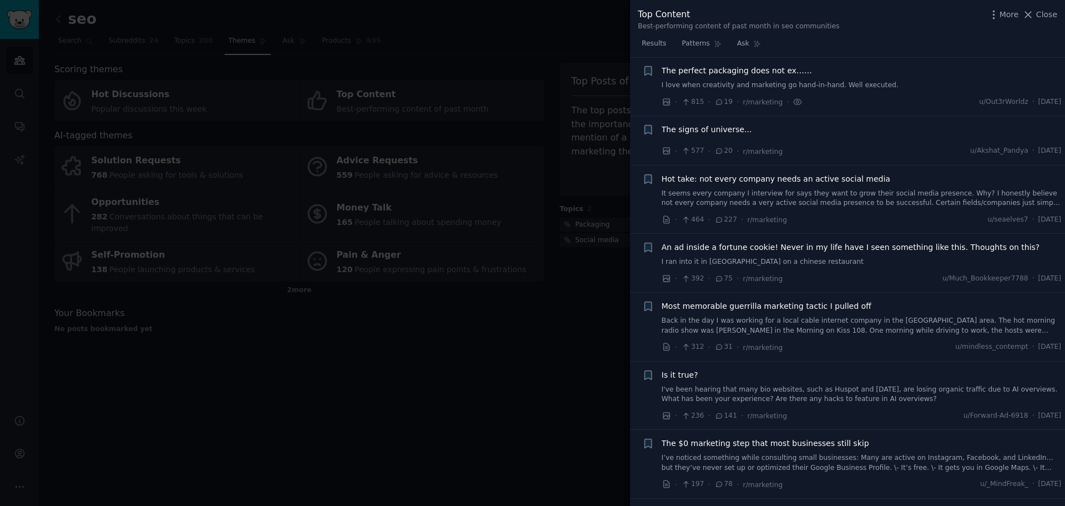
click at [800, 84] on link "I love when creativity and marketing go hand-in-hand. Well executed." at bounding box center [862, 85] width 400 height 10
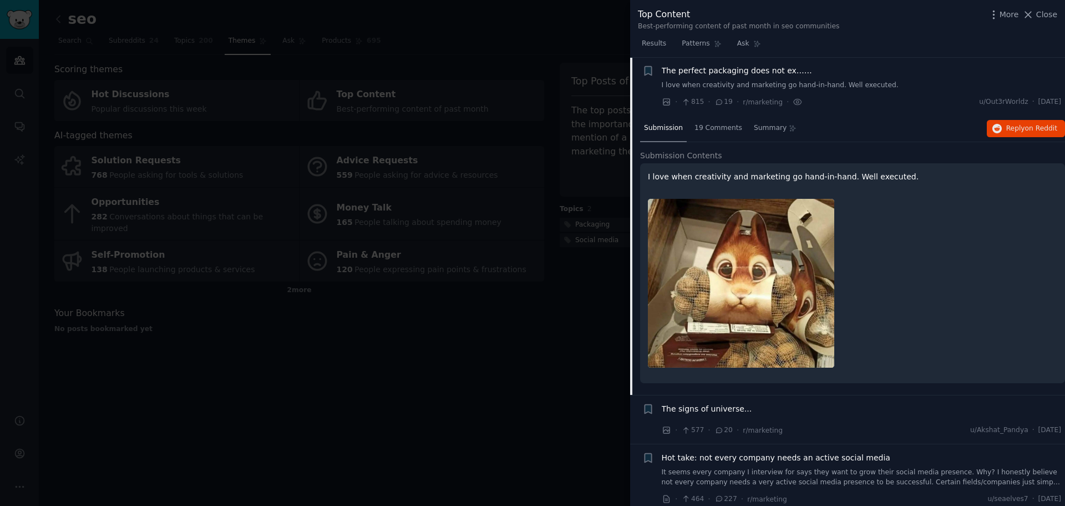
click at [800, 84] on link "I love when creativity and marketing go hand-in-hand. Well executed." at bounding box center [862, 85] width 400 height 10
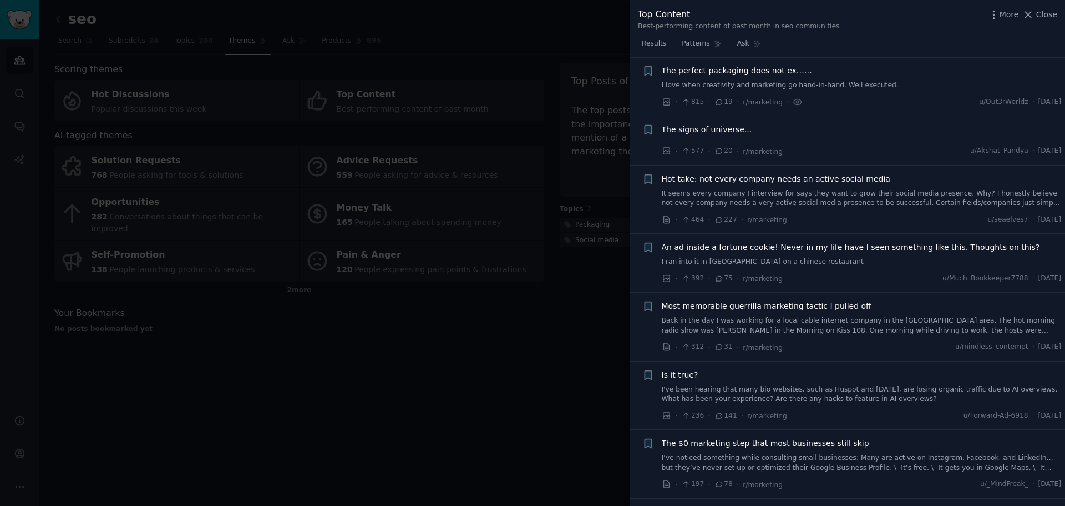
click at [794, 183] on span "Hot take: not every company needs an active social media" at bounding box center [776, 179] width 229 height 12
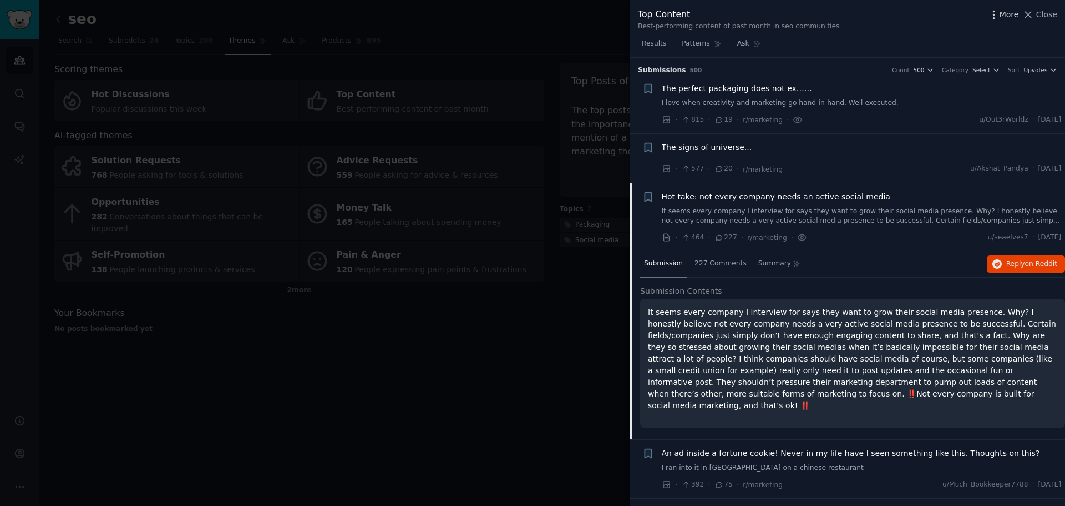
click at [1011, 19] on span "More" at bounding box center [1009, 15] width 19 height 12
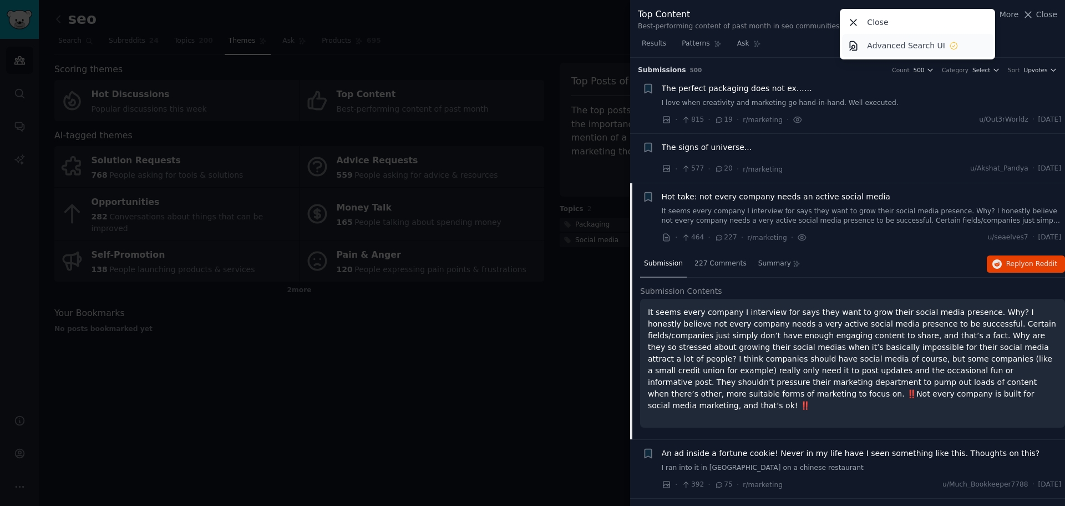
click at [921, 49] on p "Advanced Search UI" at bounding box center [906, 46] width 78 height 12
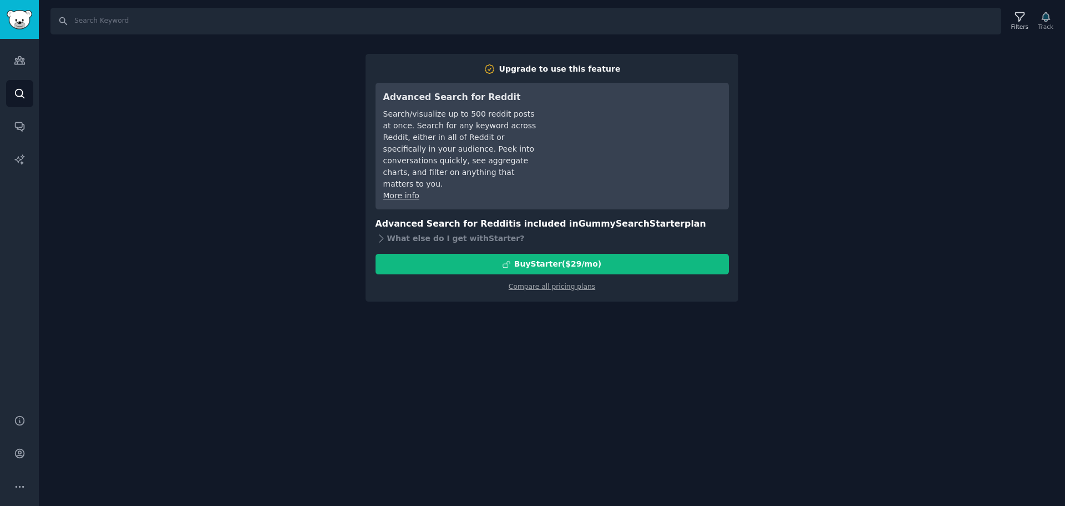
click at [857, 21] on input "Search" at bounding box center [525, 21] width 951 height 27
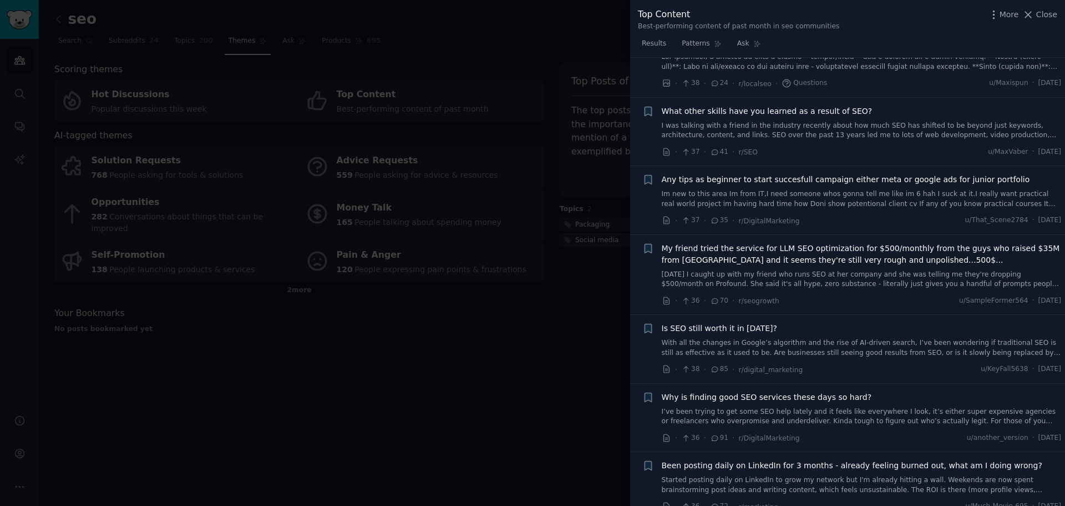
scroll to position [6541, 0]
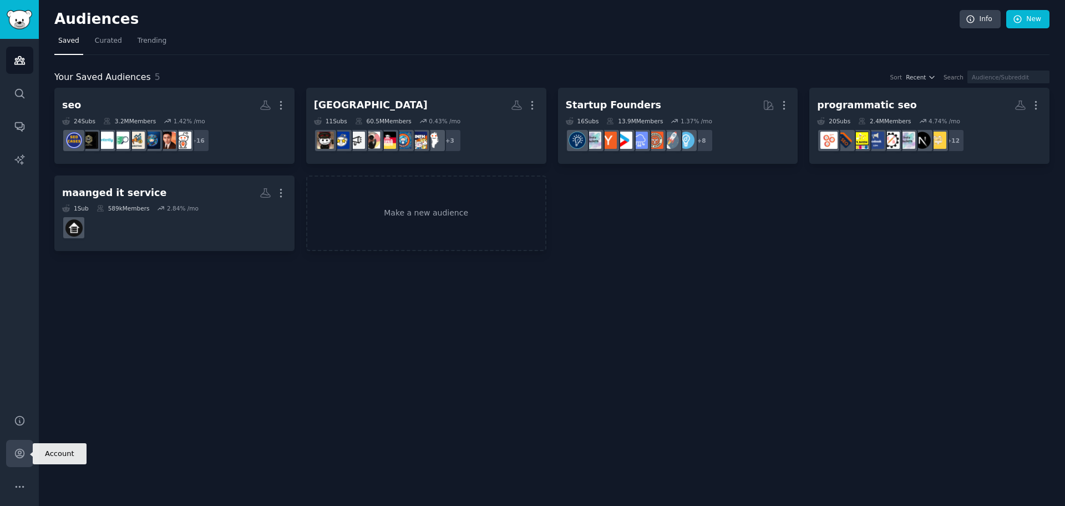
click at [20, 453] on icon "Sidebar" at bounding box center [19, 453] width 9 height 9
